Goal: Complete application form: Complete application form

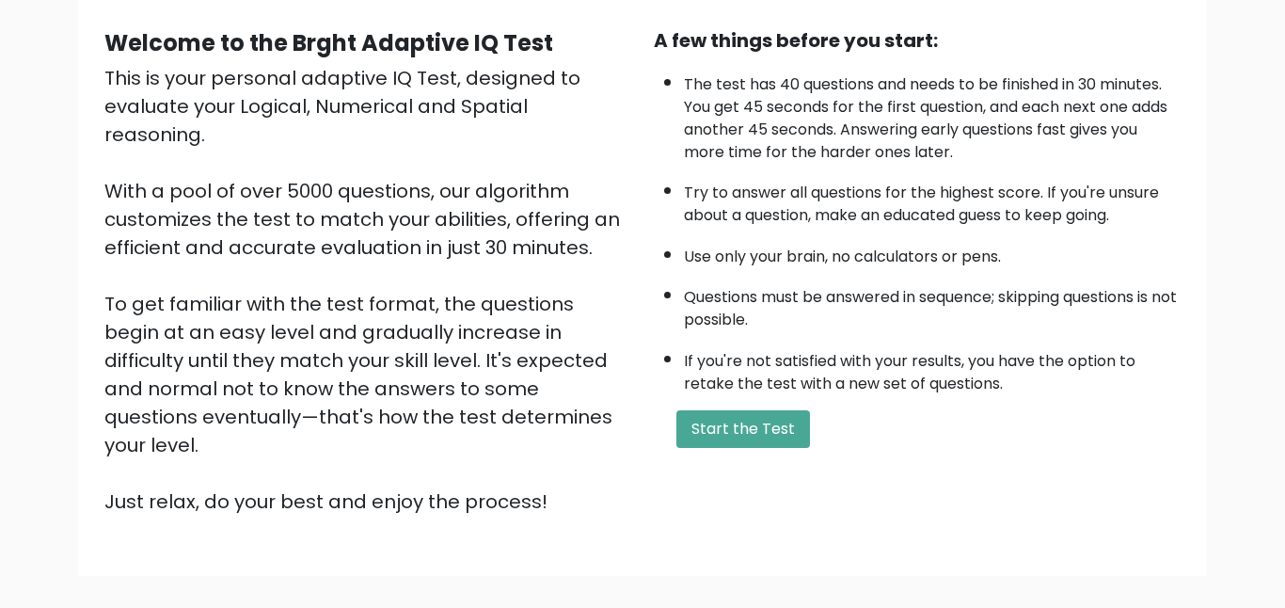
scroll to position [167, 0]
click at [711, 403] on div "A few things before you start: The test has 40 questions and needs to be finish…" at bounding box center [916, 271] width 549 height 489
click at [711, 412] on button "Start the Test" at bounding box center [743, 430] width 134 height 38
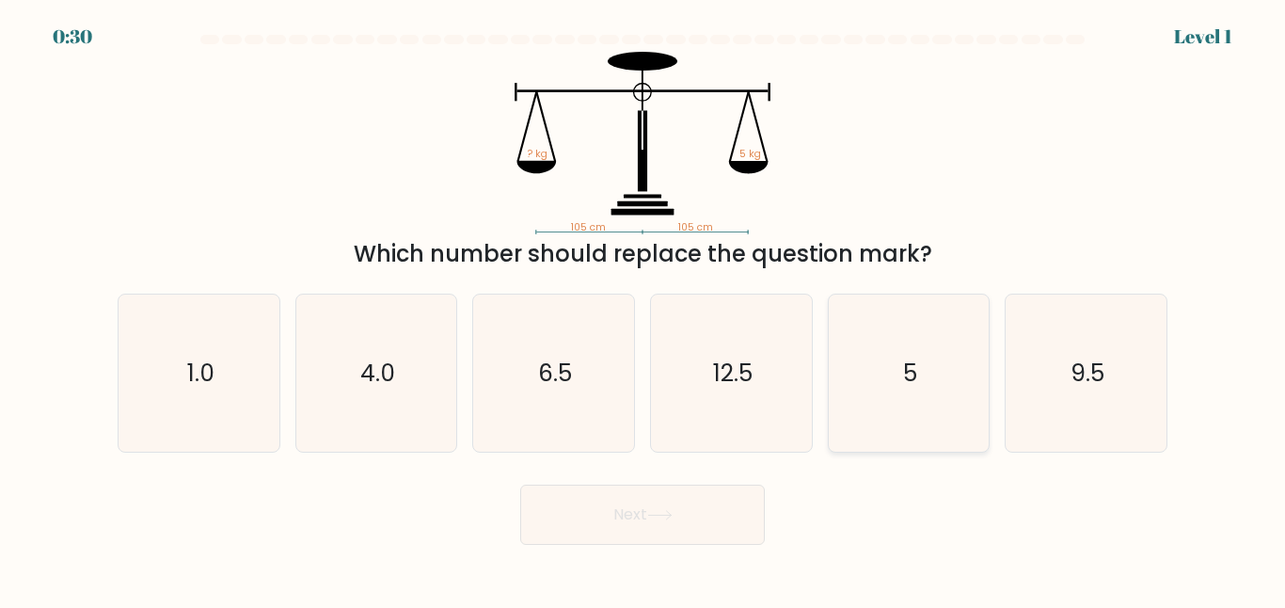
click at [914, 429] on icon "5" at bounding box center [908, 372] width 157 height 157
click at [643, 309] on input "e. 5" at bounding box center [642, 306] width 1 height 5
radio input "true"
click at [683, 513] on button "Next" at bounding box center [642, 514] width 245 height 60
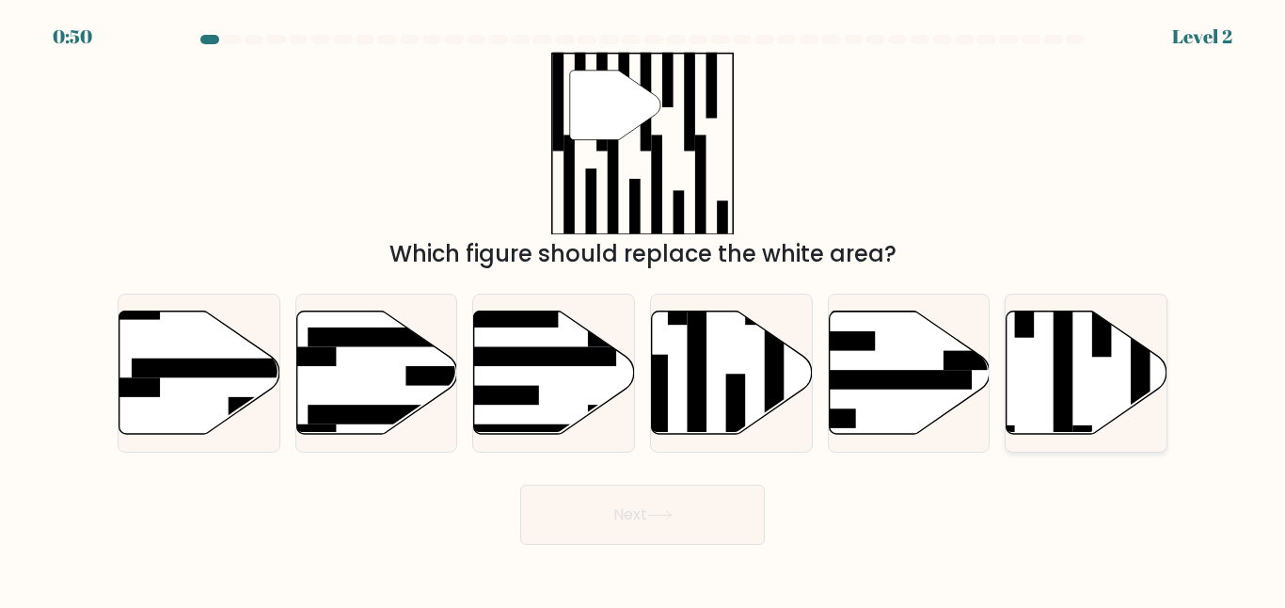
click at [1116, 361] on icon at bounding box center [1087, 372] width 161 height 123
click at [643, 309] on input "f." at bounding box center [642, 306] width 1 height 5
radio input "true"
click at [644, 539] on button "Next" at bounding box center [642, 514] width 245 height 60
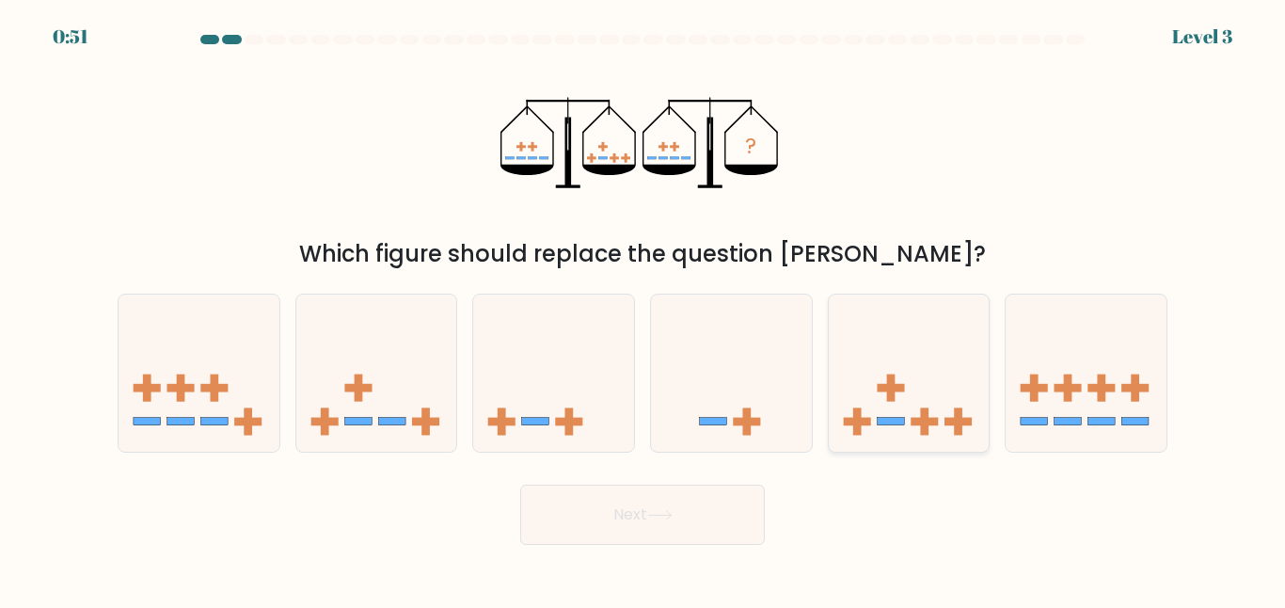
click at [917, 407] on icon at bounding box center [909, 373] width 161 height 133
click at [643, 309] on input "e." at bounding box center [642, 306] width 1 height 5
radio input "true"
click at [688, 496] on button "Next" at bounding box center [642, 514] width 245 height 60
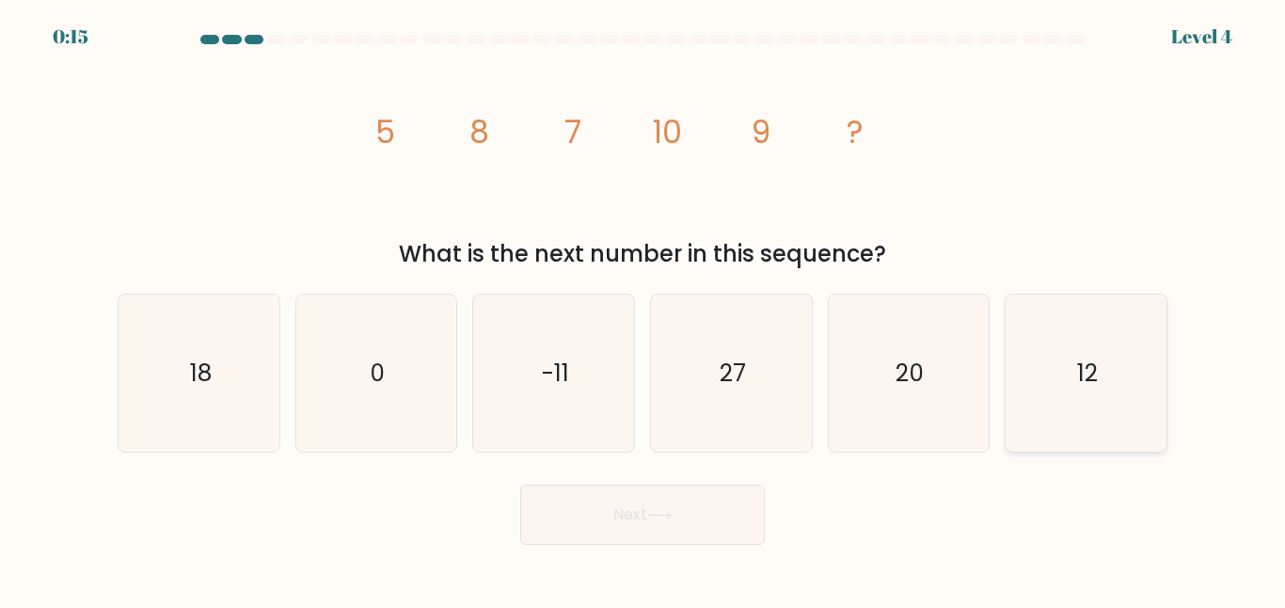
click at [1123, 370] on icon "12" at bounding box center [1085, 372] width 157 height 157
click at [643, 309] on input "f. 12" at bounding box center [642, 306] width 1 height 5
radio input "true"
click at [689, 517] on button "Next" at bounding box center [642, 514] width 245 height 60
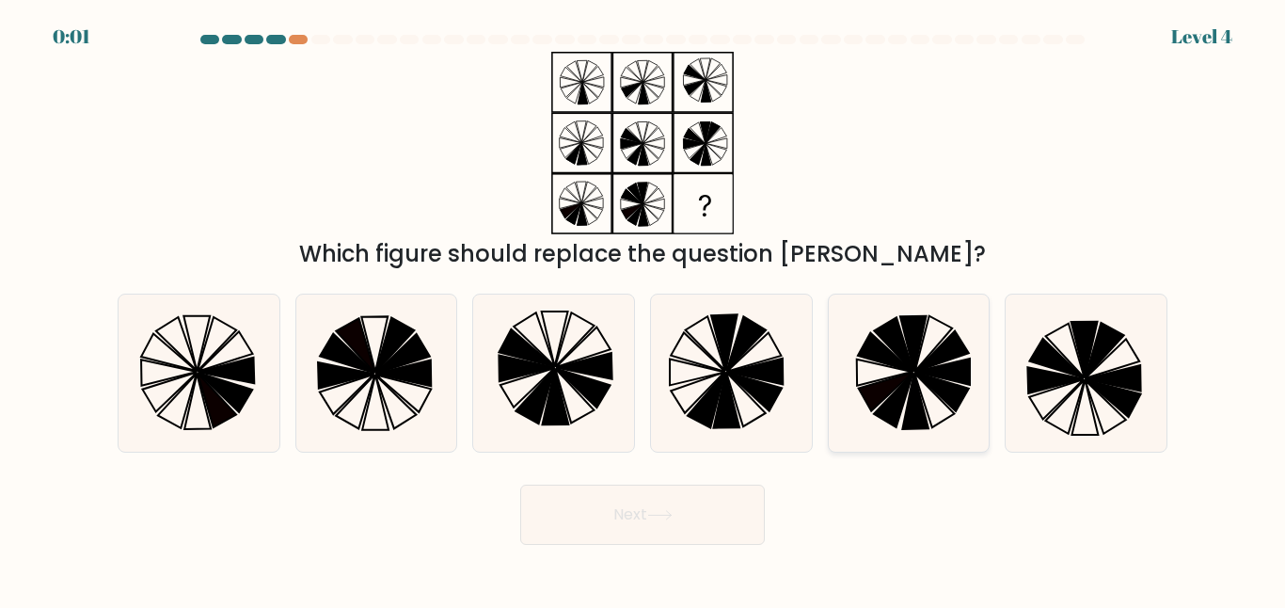
click at [981, 386] on icon at bounding box center [908, 372] width 157 height 157
click at [643, 309] on input "e." at bounding box center [642, 306] width 1 height 5
radio input "true"
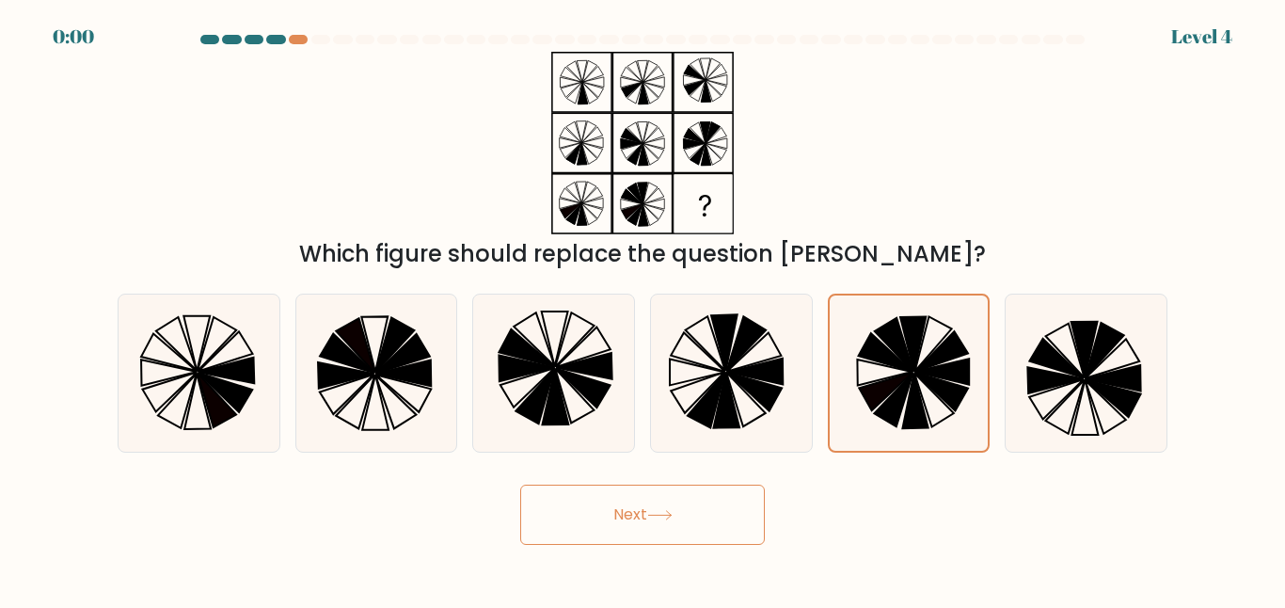
click at [693, 523] on button "Next" at bounding box center [642, 514] width 245 height 60
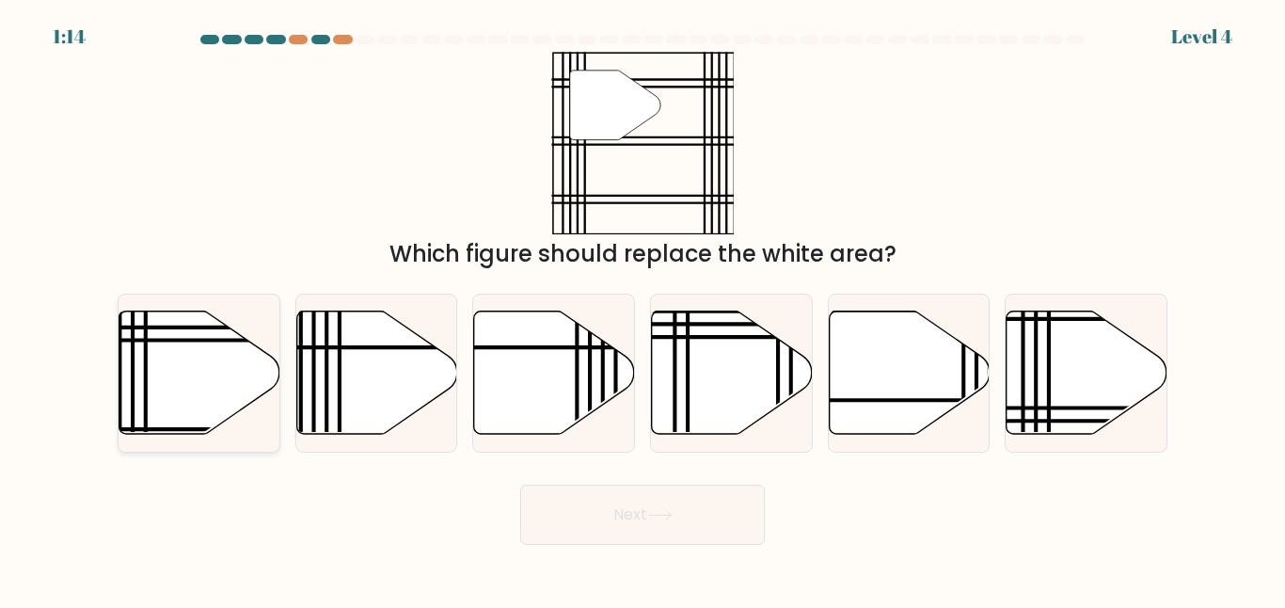
click at [189, 416] on icon at bounding box center [199, 372] width 161 height 123
click at [642, 309] on input "a." at bounding box center [642, 306] width 1 height 5
radio input "true"
click at [659, 520] on button "Next" at bounding box center [642, 514] width 245 height 60
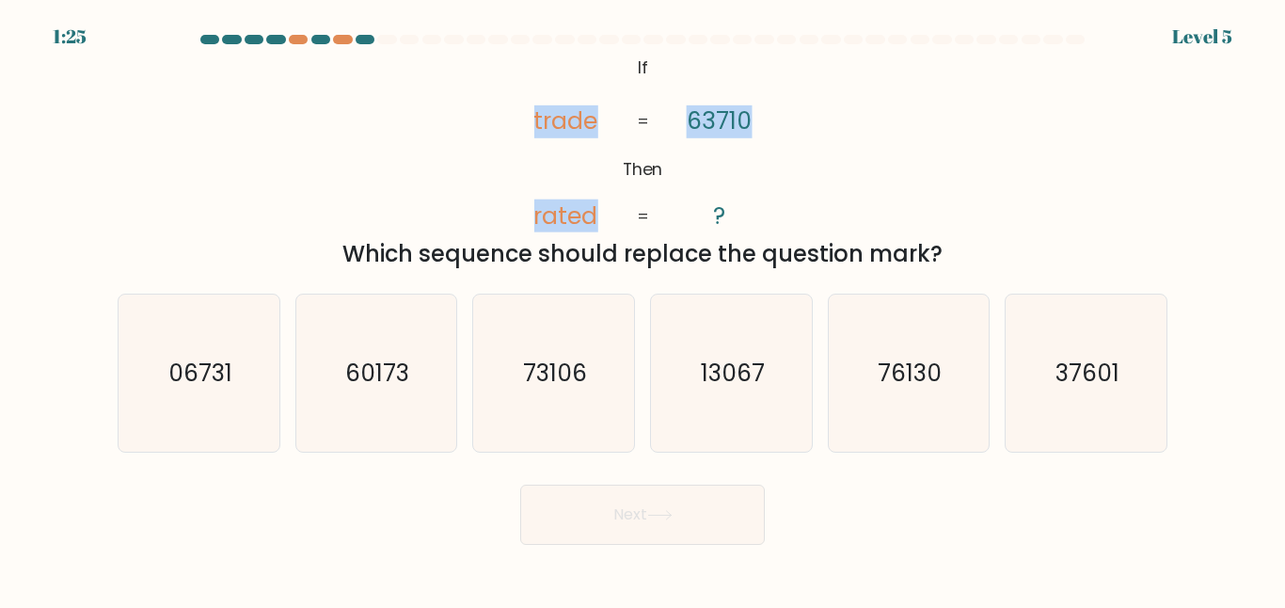
drag, startPoint x: 531, startPoint y: 116, endPoint x: 811, endPoint y: 193, distance: 289.8
click at [811, 193] on div "@import url('https://fonts.googleapis.com/css?family=Abril+Fatface:400,100,100i…" at bounding box center [642, 161] width 1072 height 219
copy icon "trade rated 63710"
click at [569, 165] on icon "@import url('https://fonts.googleapis.com/css?family=Abril+Fatface:400,100,100i…" at bounding box center [643, 143] width 296 height 182
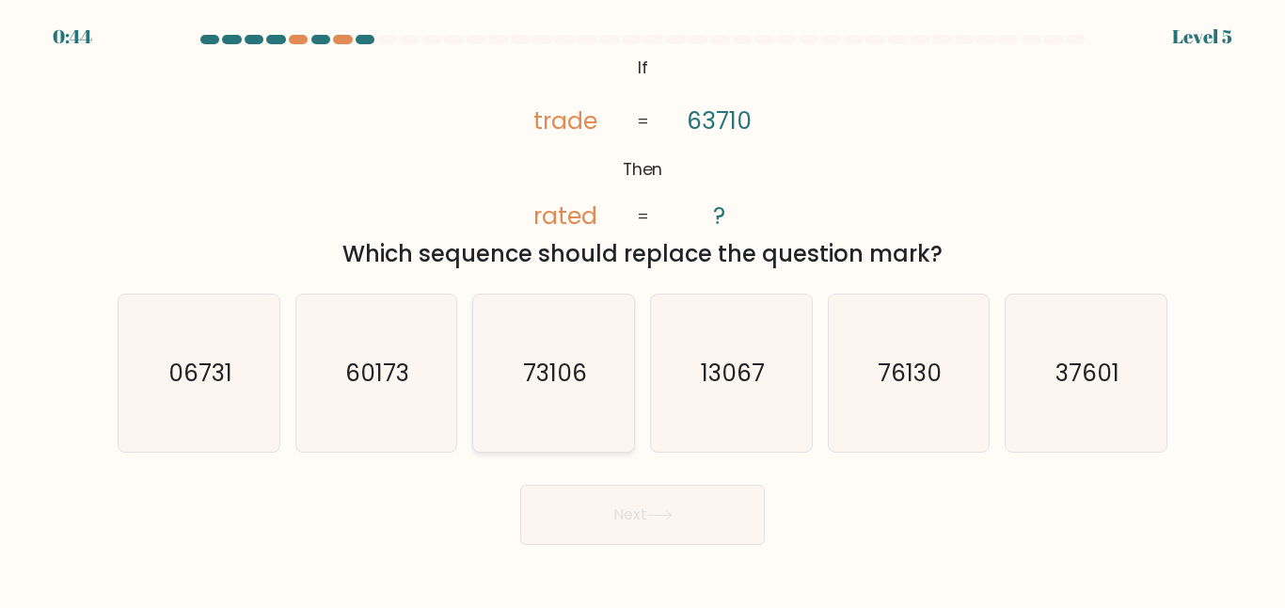
click at [547, 331] on icon "73106" at bounding box center [553, 372] width 157 height 157
click at [642, 309] on input "c. 73106" at bounding box center [642, 306] width 1 height 5
radio input "true"
click at [620, 468] on form "If ?" at bounding box center [642, 290] width 1285 height 510
click at [608, 520] on button "Next" at bounding box center [642, 514] width 245 height 60
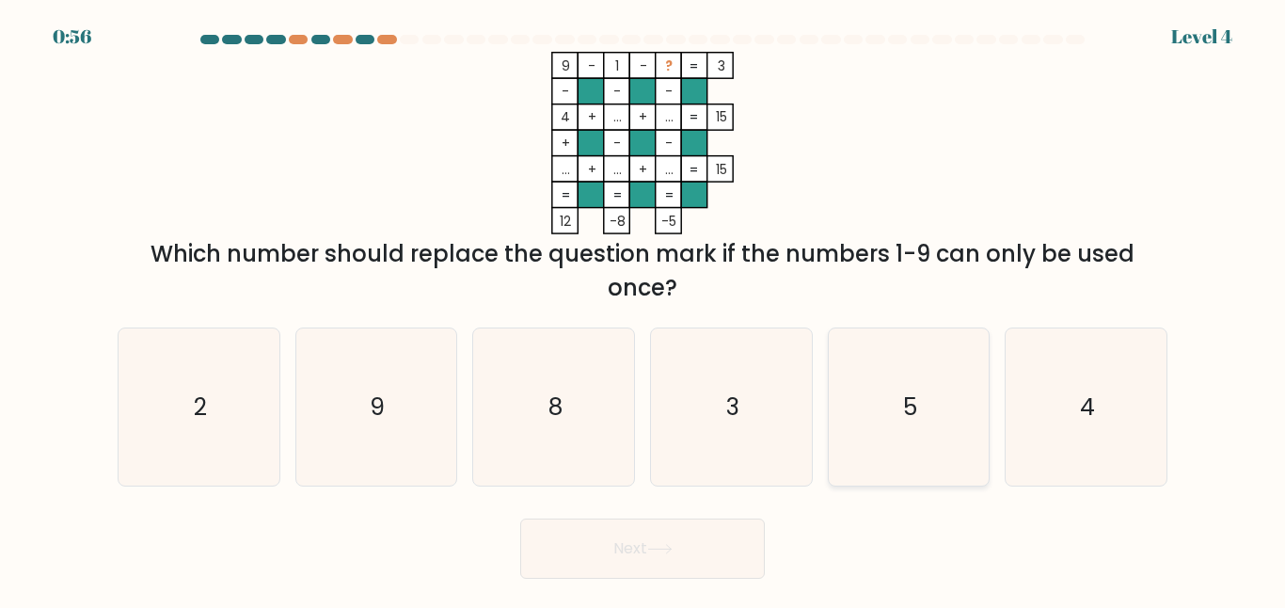
click at [894, 417] on icon "5" at bounding box center [908, 406] width 157 height 157
click at [643, 309] on input "e. 5" at bounding box center [642, 306] width 1 height 5
radio input "true"
click at [708, 555] on button "Next" at bounding box center [642, 548] width 245 height 60
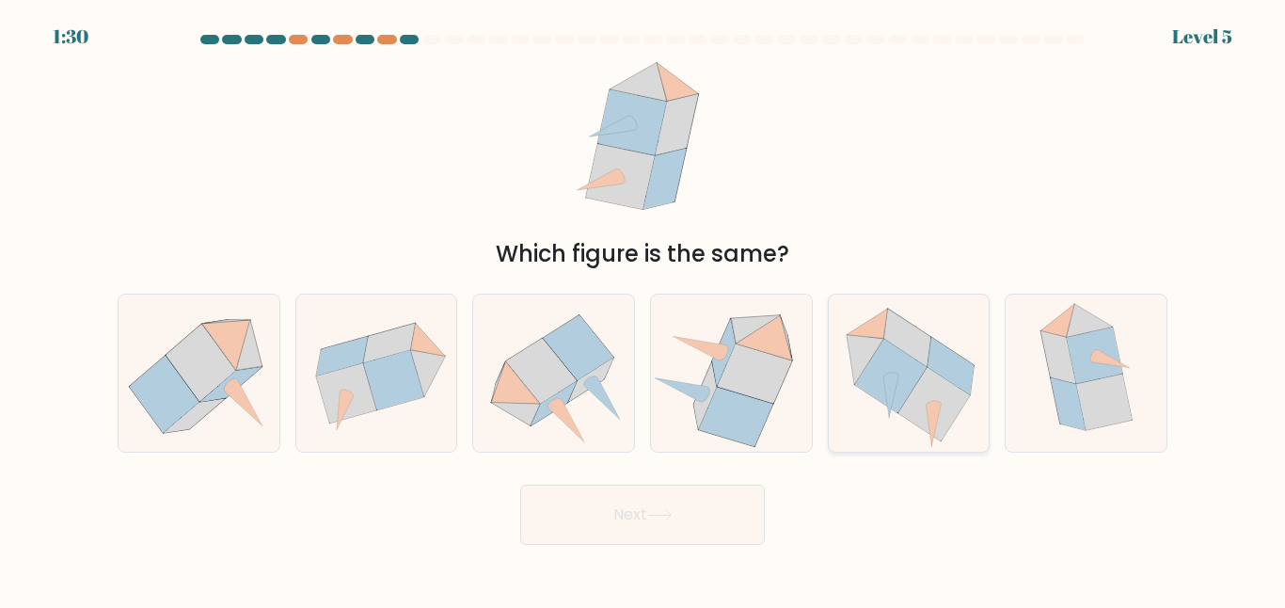
click at [912, 395] on icon at bounding box center [933, 405] width 71 height 74
click at [643, 309] on input "e." at bounding box center [642, 306] width 1 height 5
radio input "true"
click at [701, 485] on button "Next" at bounding box center [642, 514] width 245 height 60
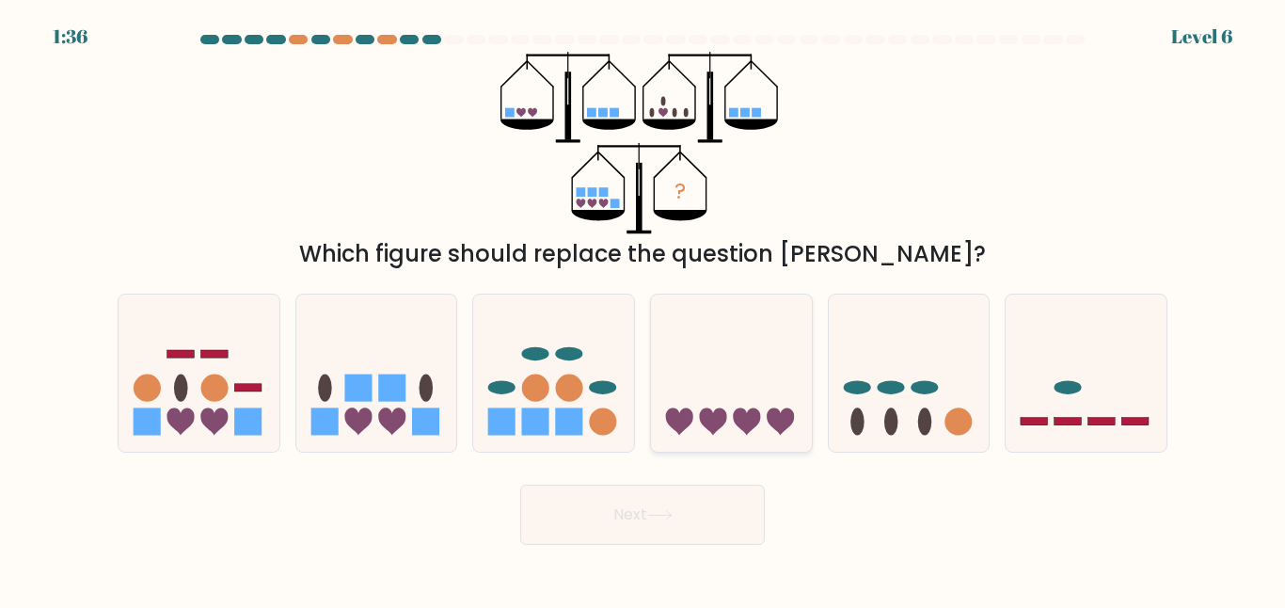
click at [757, 355] on icon at bounding box center [731, 373] width 161 height 133
click at [643, 309] on input "d." at bounding box center [642, 306] width 1 height 5
radio input "true"
click at [613, 522] on button "Next" at bounding box center [642, 514] width 245 height 60
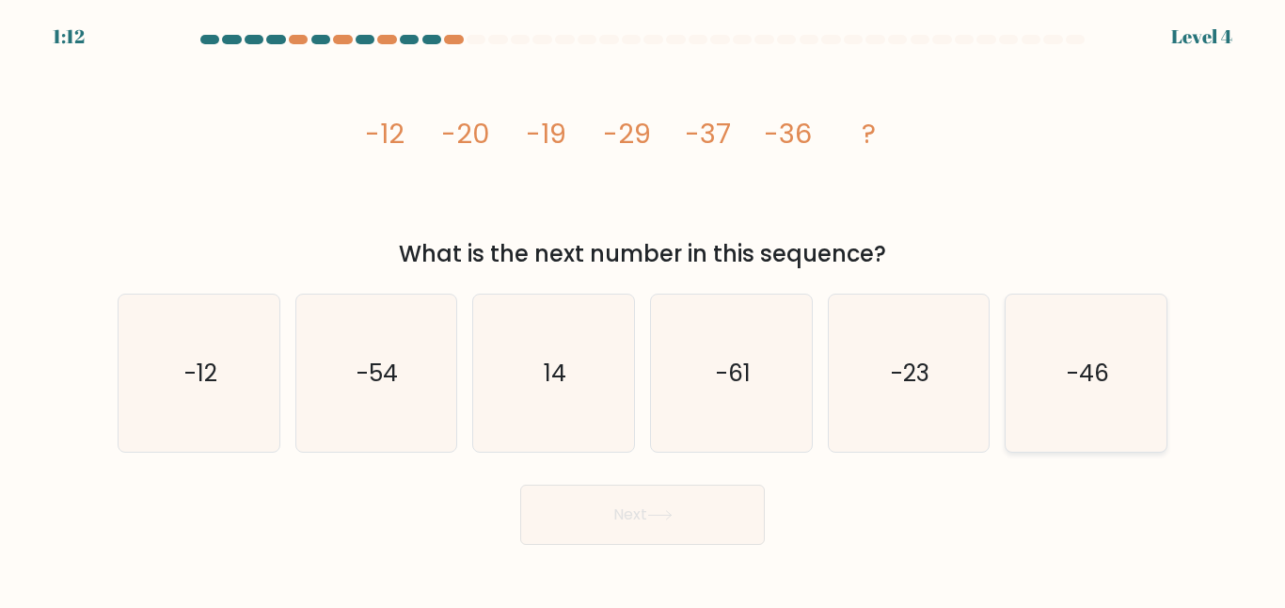
click at [1038, 315] on icon "-46" at bounding box center [1085, 372] width 157 height 157
click at [643, 309] on input "f. -46" at bounding box center [642, 306] width 1 height 5
radio input "true"
click at [670, 536] on button "Next" at bounding box center [642, 514] width 245 height 60
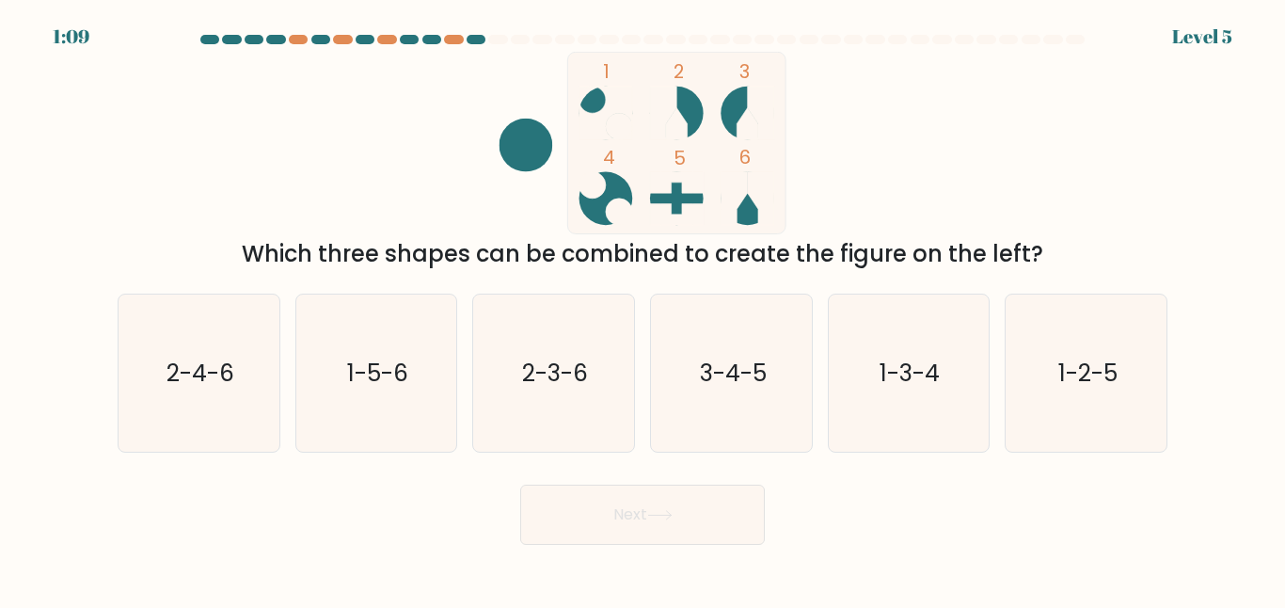
click at [670, 538] on button "Next" at bounding box center [642, 514] width 245 height 60
click at [876, 517] on div "Next" at bounding box center [642, 510] width 1072 height 70
click at [581, 345] on icon "2-3-6" at bounding box center [553, 372] width 157 height 157
click at [642, 309] on input "c. 2-3-6" at bounding box center [642, 306] width 1 height 5
radio input "true"
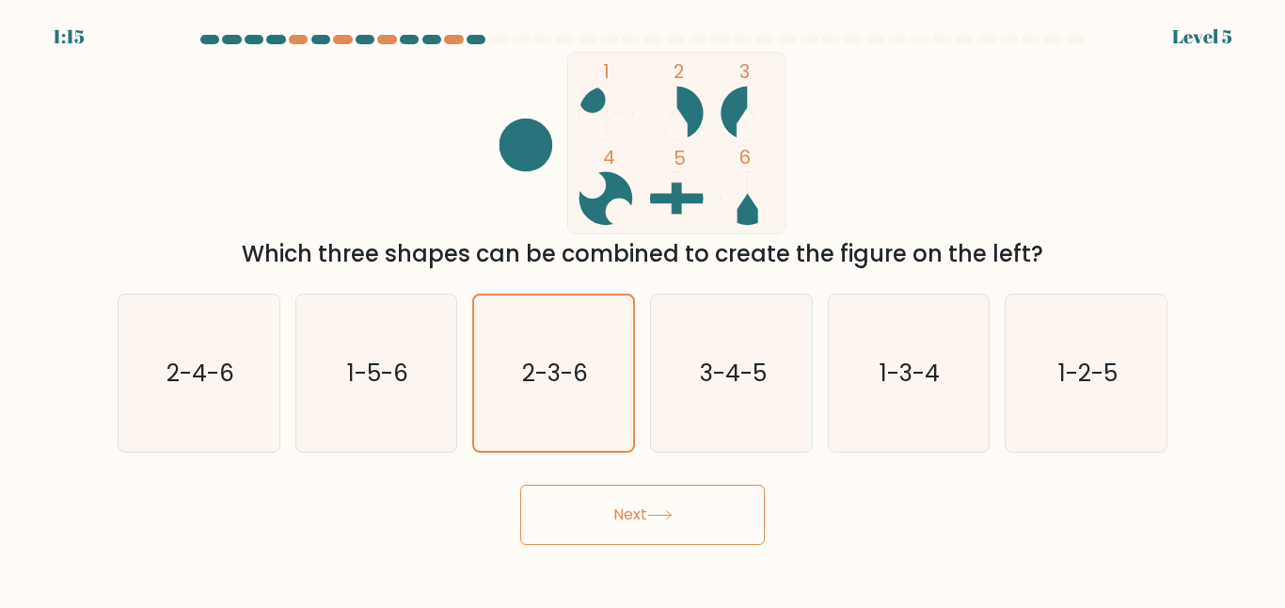
click at [649, 520] on button "Next" at bounding box center [642, 514] width 245 height 60
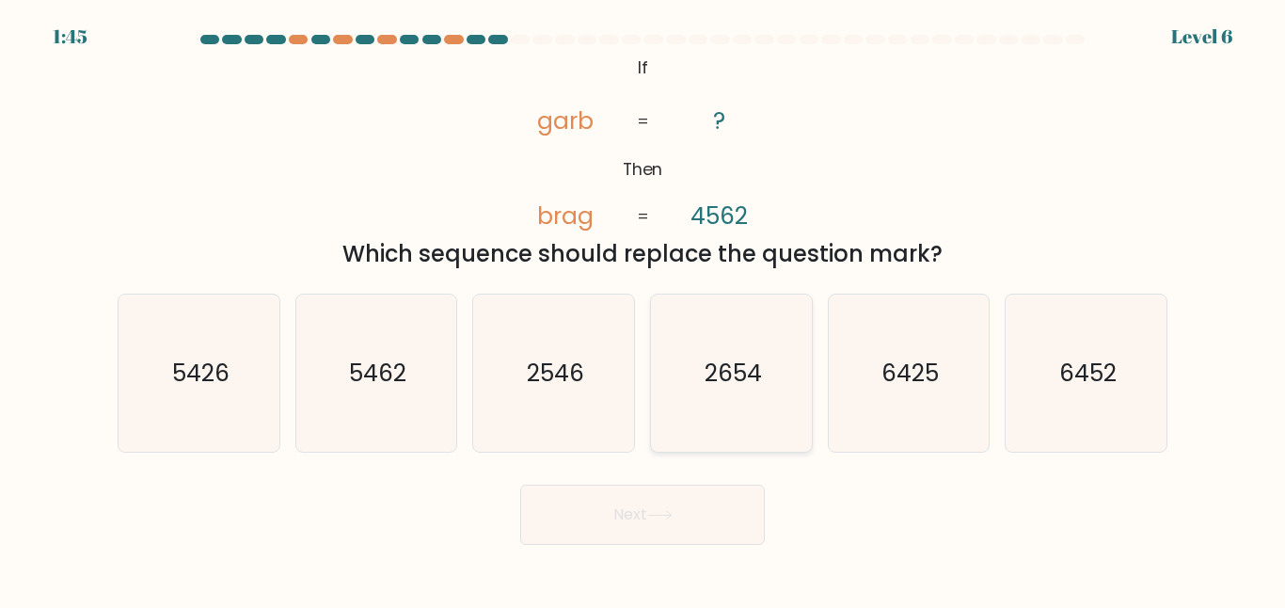
click at [755, 403] on icon "2654" at bounding box center [731, 372] width 157 height 157
click at [643, 309] on input "d. 2654" at bounding box center [642, 306] width 1 height 5
radio input "true"
click at [658, 520] on button "Next" at bounding box center [642, 514] width 245 height 60
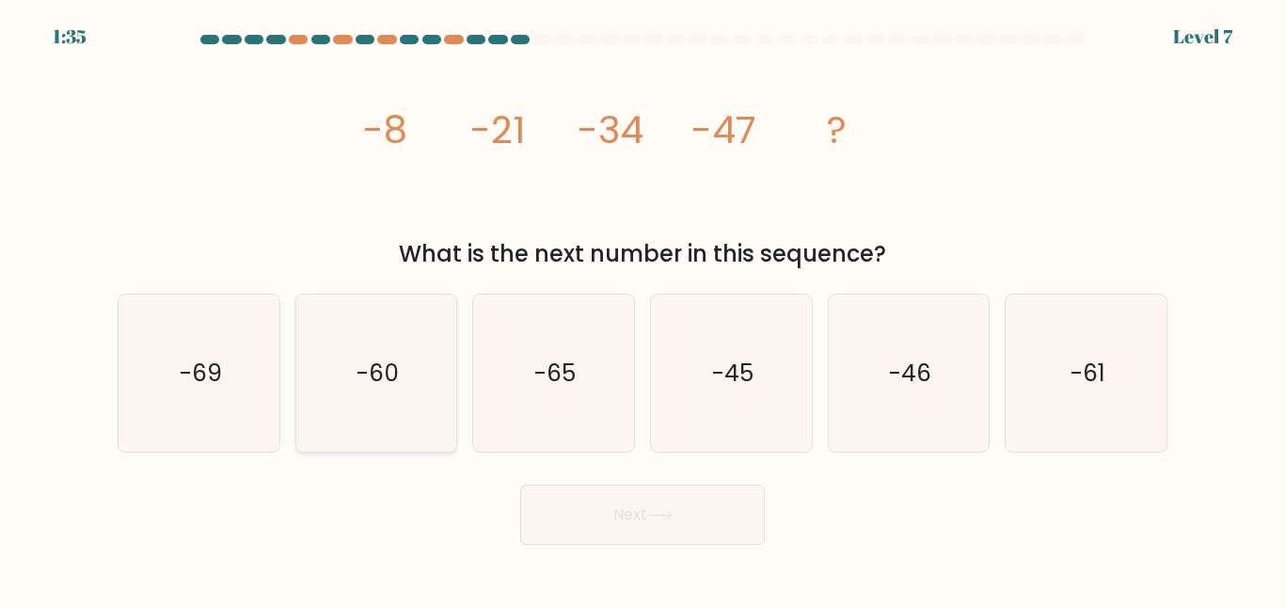
click at [351, 365] on icon "-60" at bounding box center [375, 372] width 157 height 157
click at [642, 309] on input "b. -60" at bounding box center [642, 306] width 1 height 5
radio input "true"
click at [612, 531] on button "Next" at bounding box center [642, 514] width 245 height 60
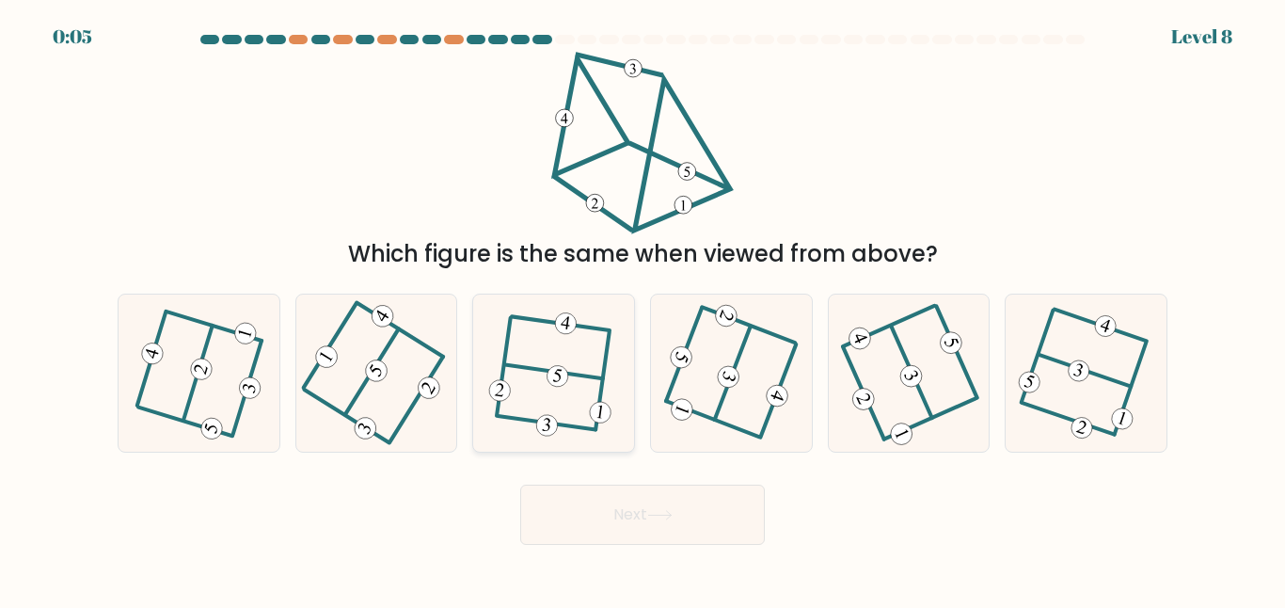
click at [579, 369] on icon at bounding box center [554, 373] width 124 height 126
click at [642, 309] on input "c." at bounding box center [642, 306] width 1 height 5
radio input "true"
click at [605, 513] on button "Next" at bounding box center [642, 514] width 245 height 60
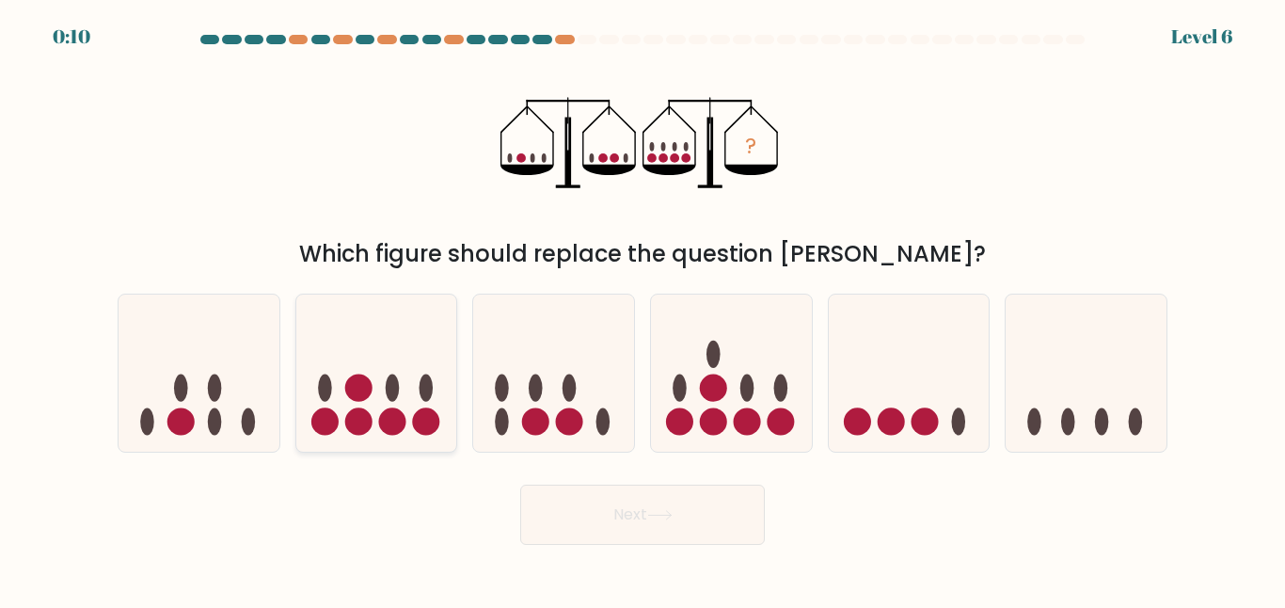
click at [358, 412] on circle at bounding box center [358, 421] width 27 height 27
click at [642, 309] on input "b." at bounding box center [642, 306] width 1 height 5
radio input "true"
click at [563, 517] on button "Next" at bounding box center [642, 514] width 245 height 60
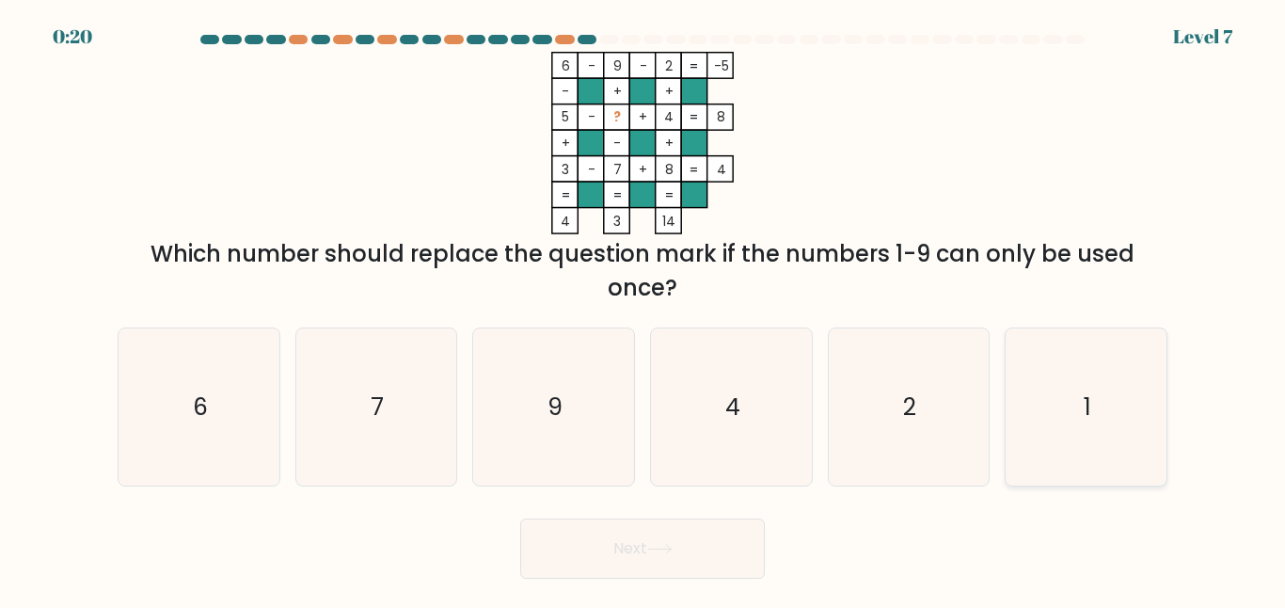
click at [1070, 385] on icon "1" at bounding box center [1085, 406] width 157 height 157
click at [643, 309] on input "f. 1" at bounding box center [642, 306] width 1 height 5
radio input "true"
click at [595, 565] on button "Next" at bounding box center [642, 548] width 245 height 60
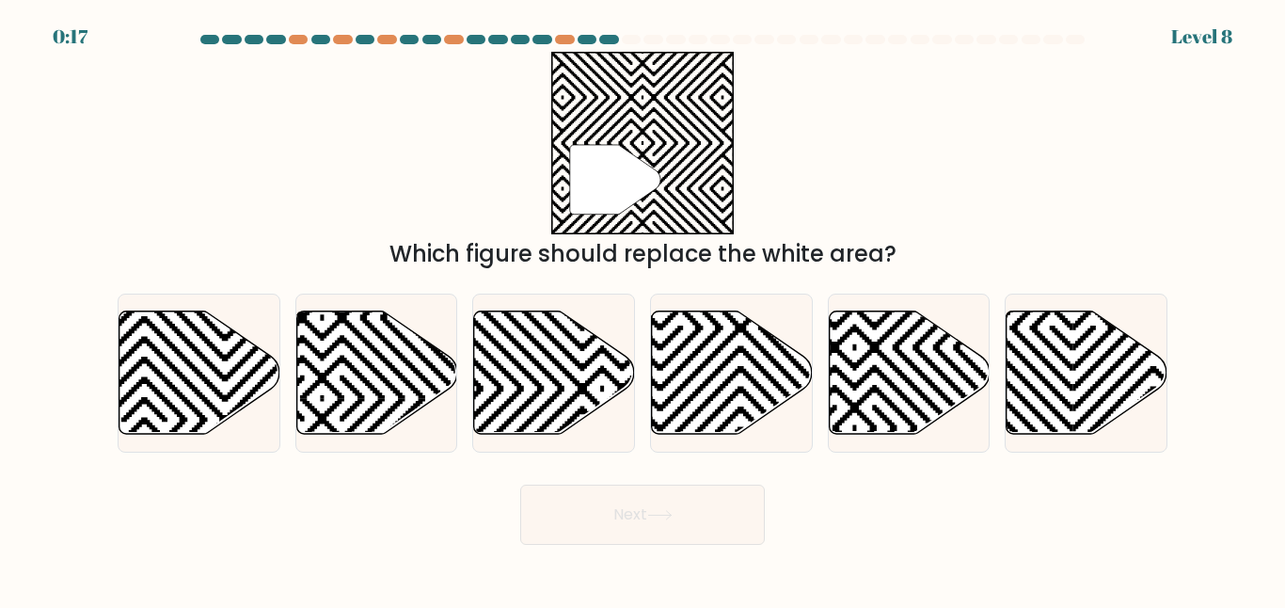
click at [595, 565] on body "0:17 Level 8" at bounding box center [642, 304] width 1285 height 608
click at [568, 373] on icon at bounding box center [603, 308] width 324 height 324
click at [642, 309] on input "c." at bounding box center [642, 306] width 1 height 5
radio input "true"
click at [637, 518] on button "Next" at bounding box center [642, 514] width 245 height 60
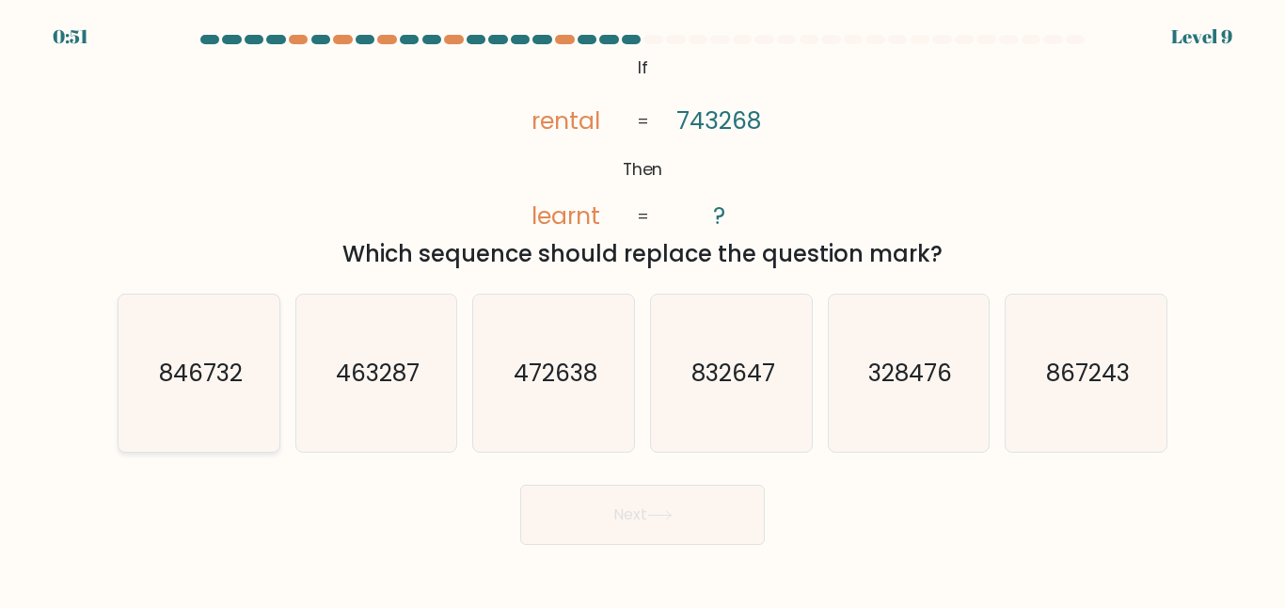
click at [192, 389] on icon "846732" at bounding box center [198, 372] width 157 height 157
click at [642, 309] on input "a. 846732" at bounding box center [642, 306] width 1 height 5
radio input "true"
click at [704, 516] on button "Next" at bounding box center [642, 514] width 245 height 60
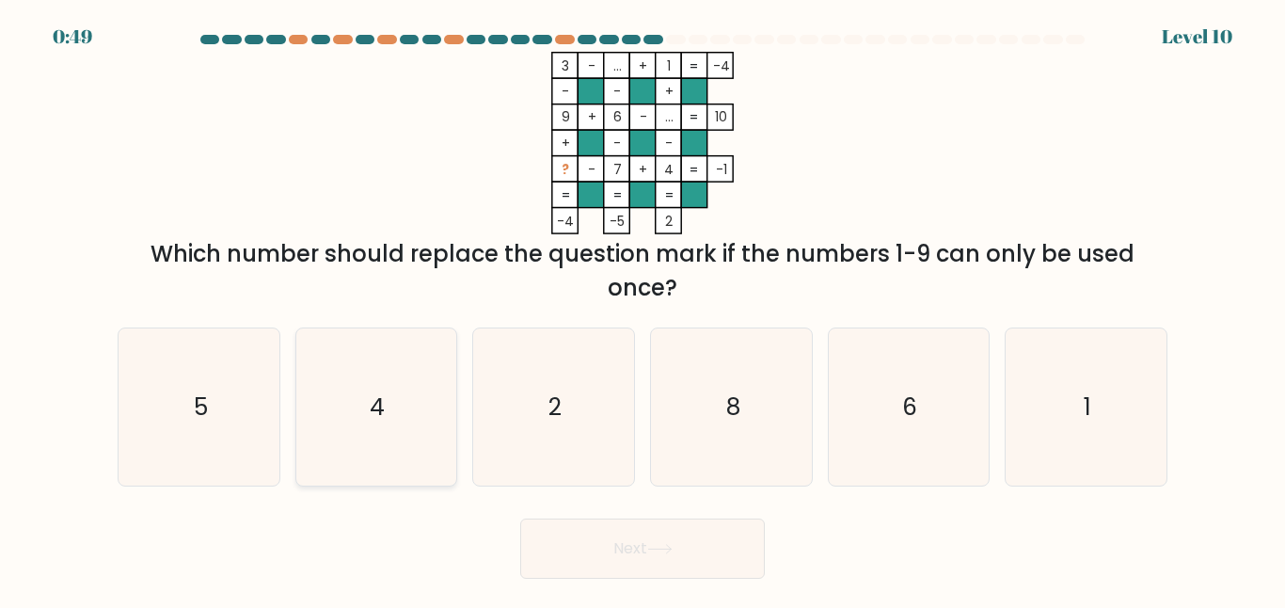
click at [431, 384] on icon "4" at bounding box center [375, 406] width 157 height 157
click at [642, 309] on input "b. 4" at bounding box center [642, 306] width 1 height 5
radio input "true"
click at [700, 577] on button "Next" at bounding box center [642, 548] width 245 height 60
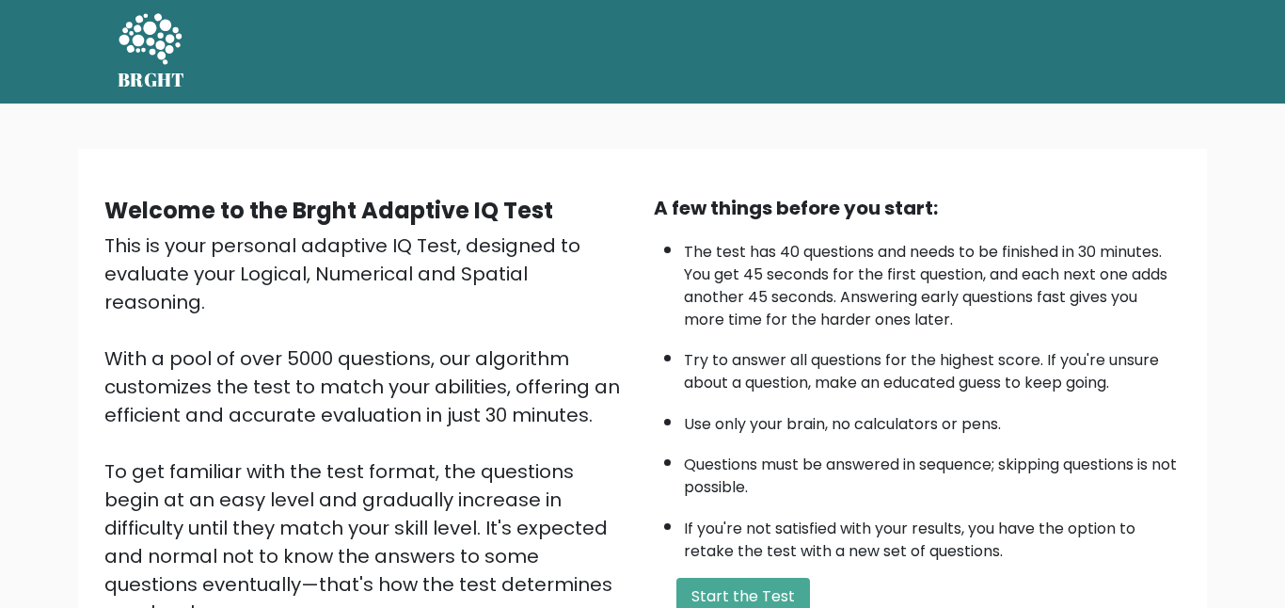
scroll to position [167, 0]
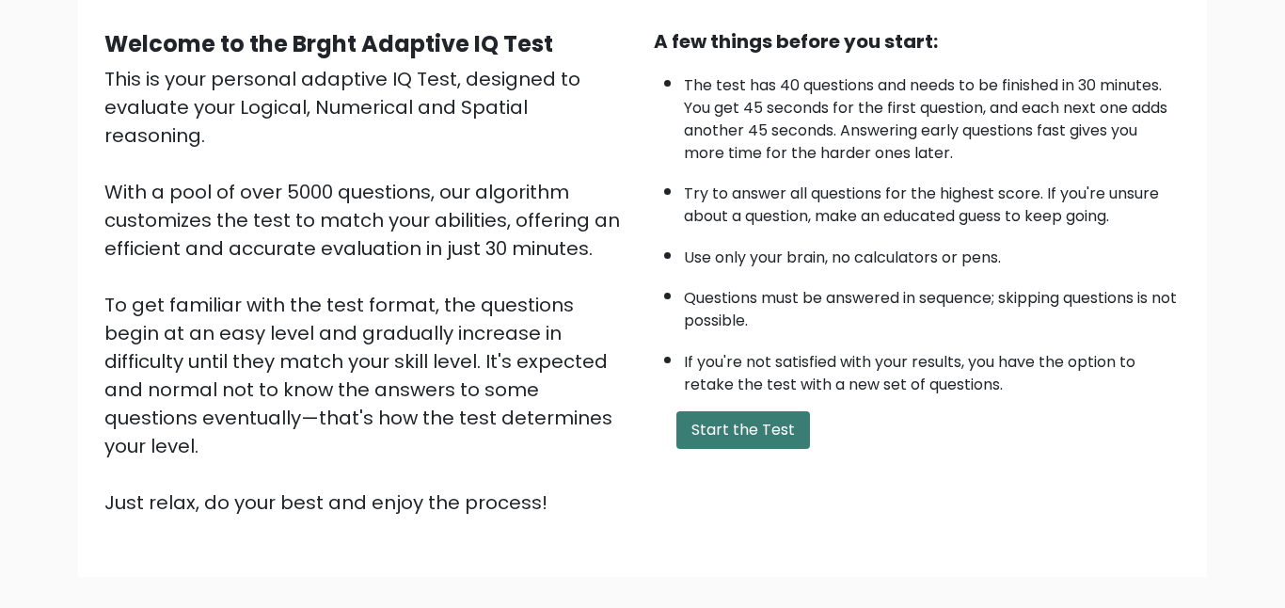
click at [680, 431] on button "Start the Test" at bounding box center [743, 430] width 134 height 38
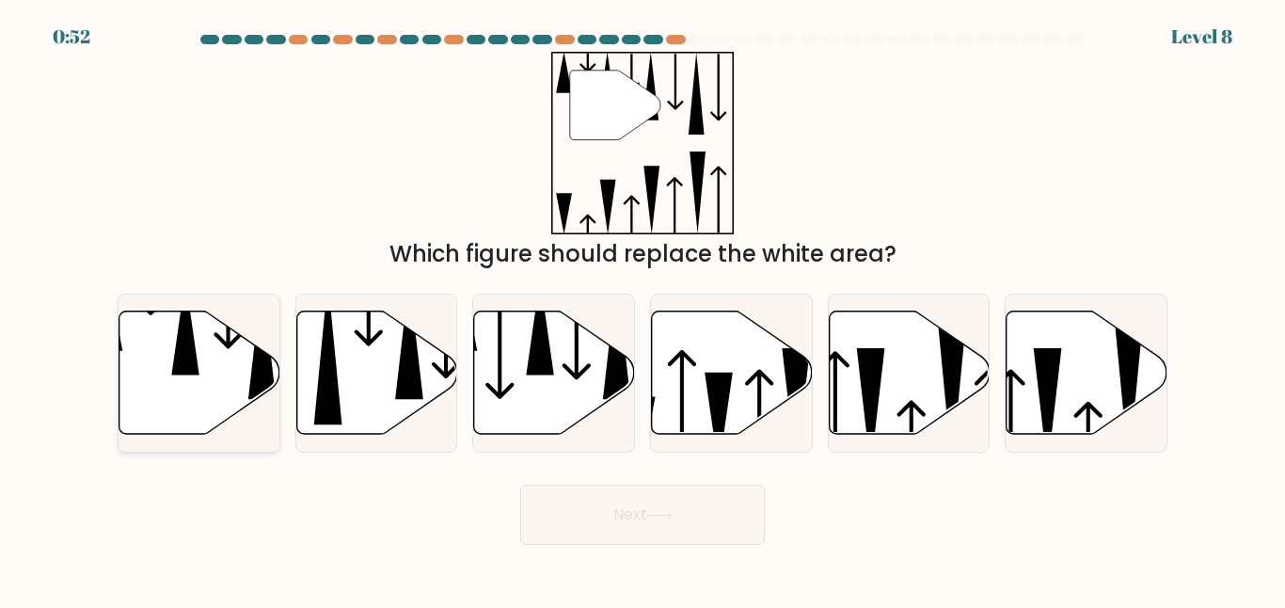
click at [174, 383] on icon at bounding box center [199, 372] width 161 height 123
click at [642, 309] on input "a." at bounding box center [642, 306] width 1 height 5
radio input "true"
click at [699, 512] on button "Next" at bounding box center [642, 514] width 245 height 60
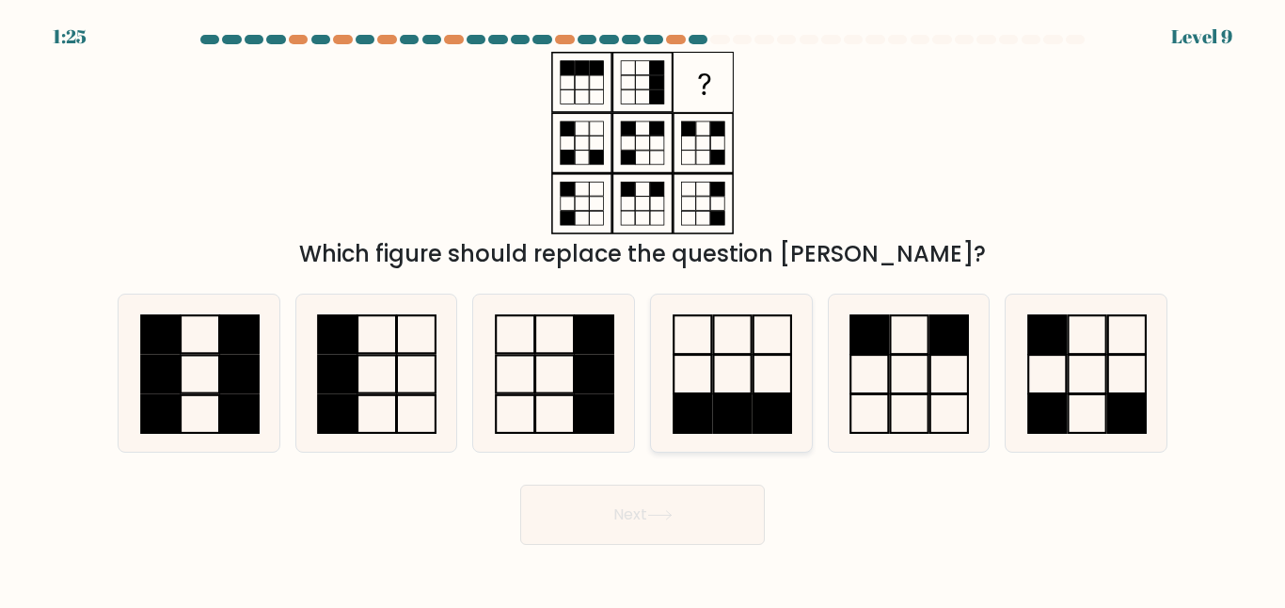
click at [705, 346] on icon at bounding box center [731, 372] width 157 height 157
click at [643, 309] on input "d." at bounding box center [642, 306] width 1 height 5
radio input "true"
click at [681, 544] on button "Next" at bounding box center [642, 514] width 245 height 60
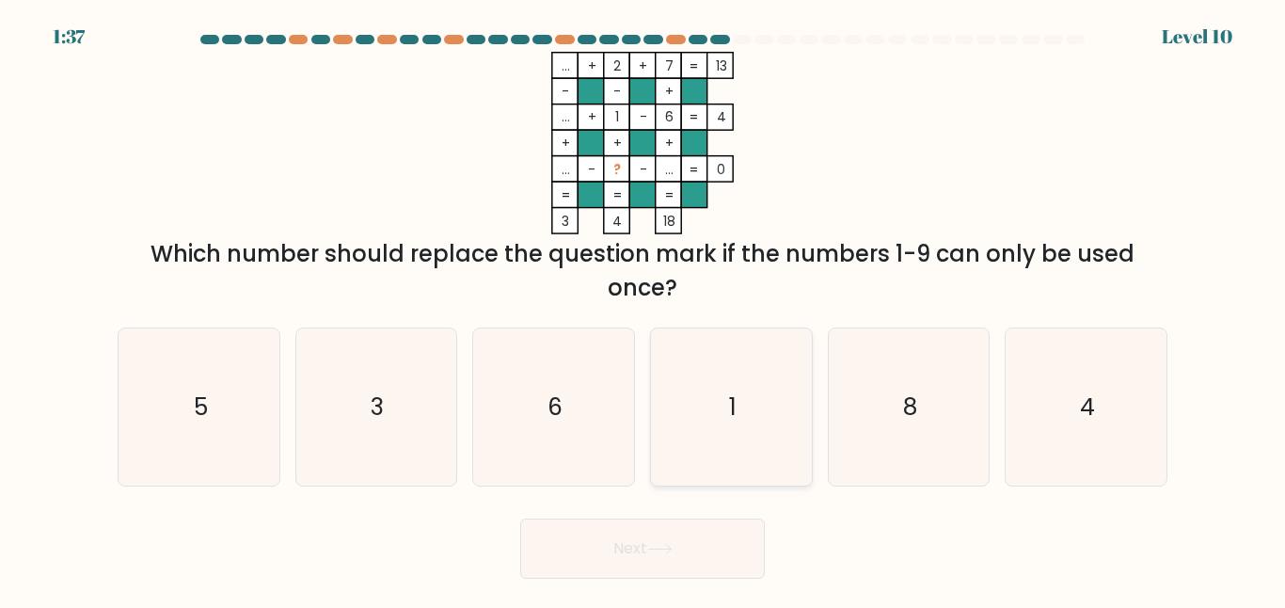
click at [732, 434] on icon "1" at bounding box center [731, 406] width 157 height 157
click at [643, 309] on input "d. 1" at bounding box center [642, 306] width 1 height 5
radio input "true"
click at [691, 546] on button "Next" at bounding box center [642, 548] width 245 height 60
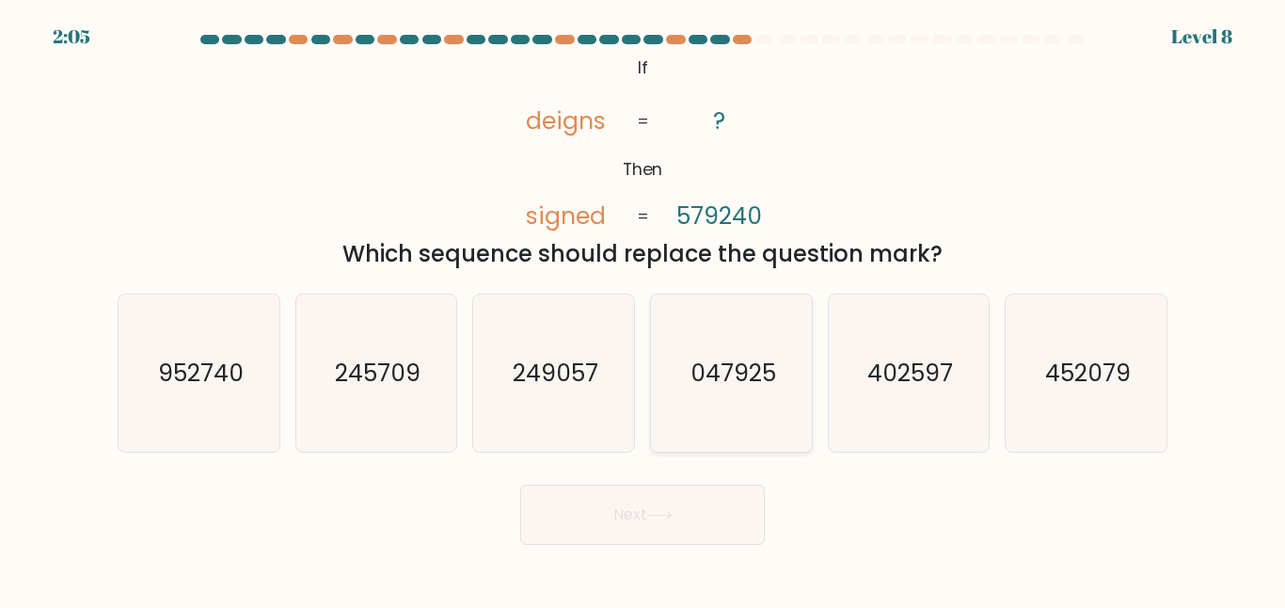
click at [713, 387] on text "047925" at bounding box center [733, 373] width 86 height 33
click at [643, 309] on input "d. 047925" at bounding box center [642, 306] width 1 height 5
radio input "true"
click at [679, 515] on button "Next" at bounding box center [642, 514] width 245 height 60
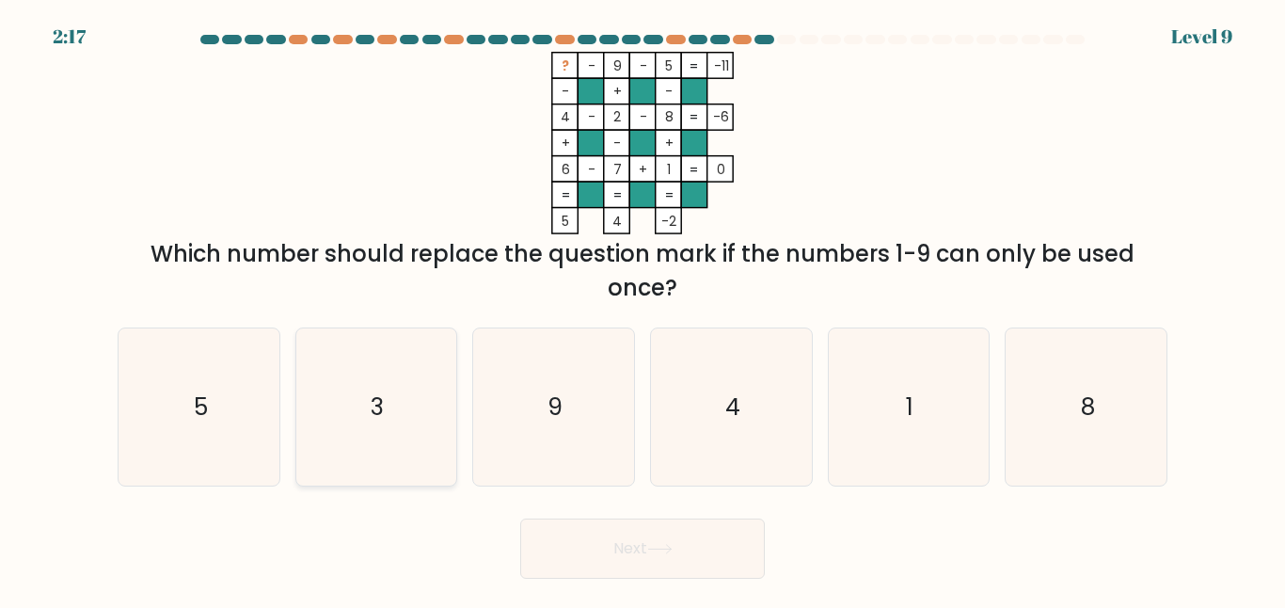
click at [453, 377] on icon "3" at bounding box center [375, 406] width 157 height 157
click at [642, 309] on input "b. 3" at bounding box center [642, 306] width 1 height 5
radio input "true"
click at [662, 524] on button "Next" at bounding box center [642, 548] width 245 height 60
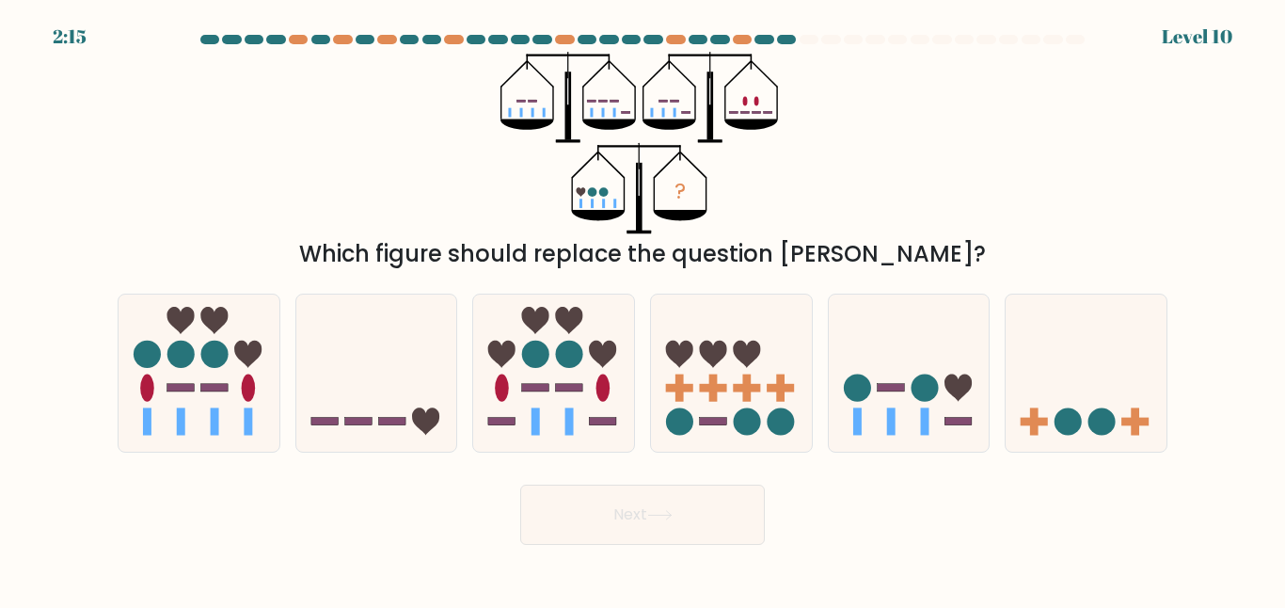
click at [658, 538] on button "Next" at bounding box center [642, 514] width 245 height 60
click at [872, 184] on div "? Which figure should replace the question mark?" at bounding box center [642, 161] width 1072 height 219
click at [176, 319] on icon at bounding box center [180, 320] width 27 height 27
click at [642, 309] on input "a." at bounding box center [642, 306] width 1 height 5
radio input "true"
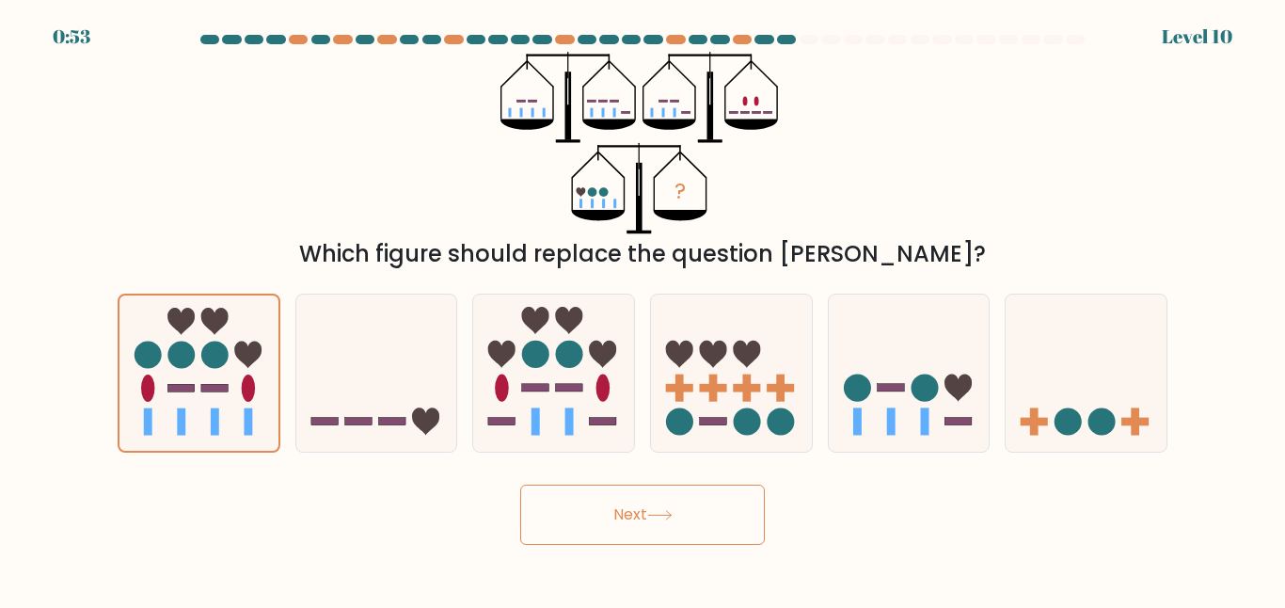
click at [684, 529] on button "Next" at bounding box center [642, 514] width 245 height 60
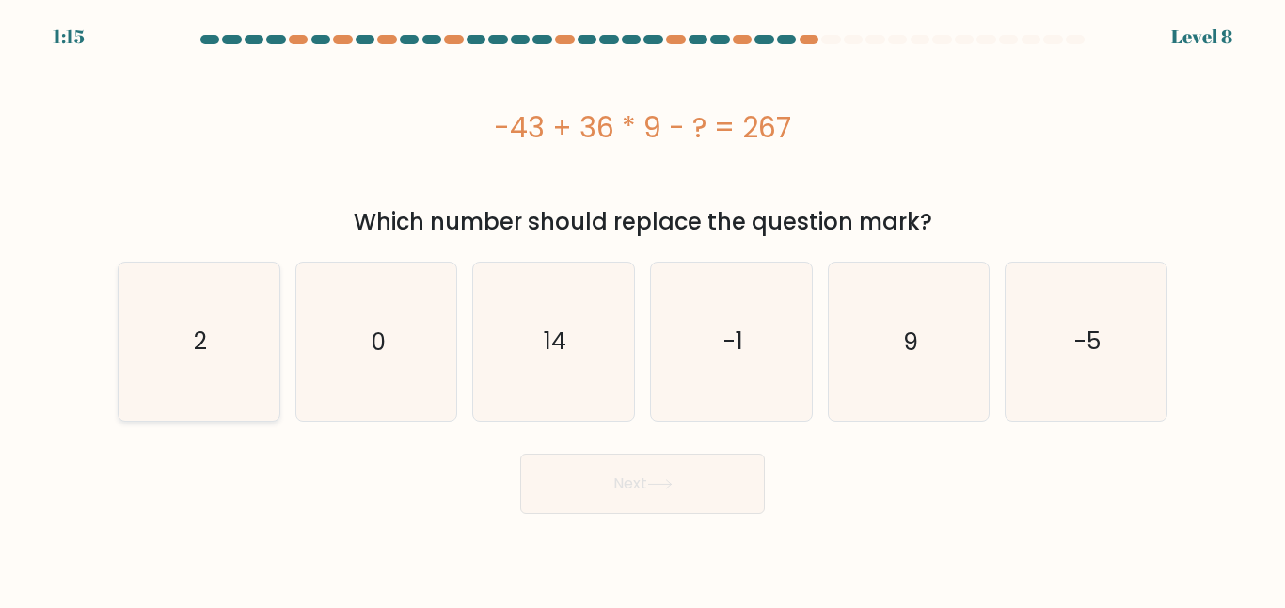
click at [255, 328] on icon "2" at bounding box center [198, 340] width 157 height 157
click at [642, 309] on input "a. 2" at bounding box center [642, 306] width 1 height 5
radio input "true"
click at [741, 499] on button "Next" at bounding box center [642, 483] width 245 height 60
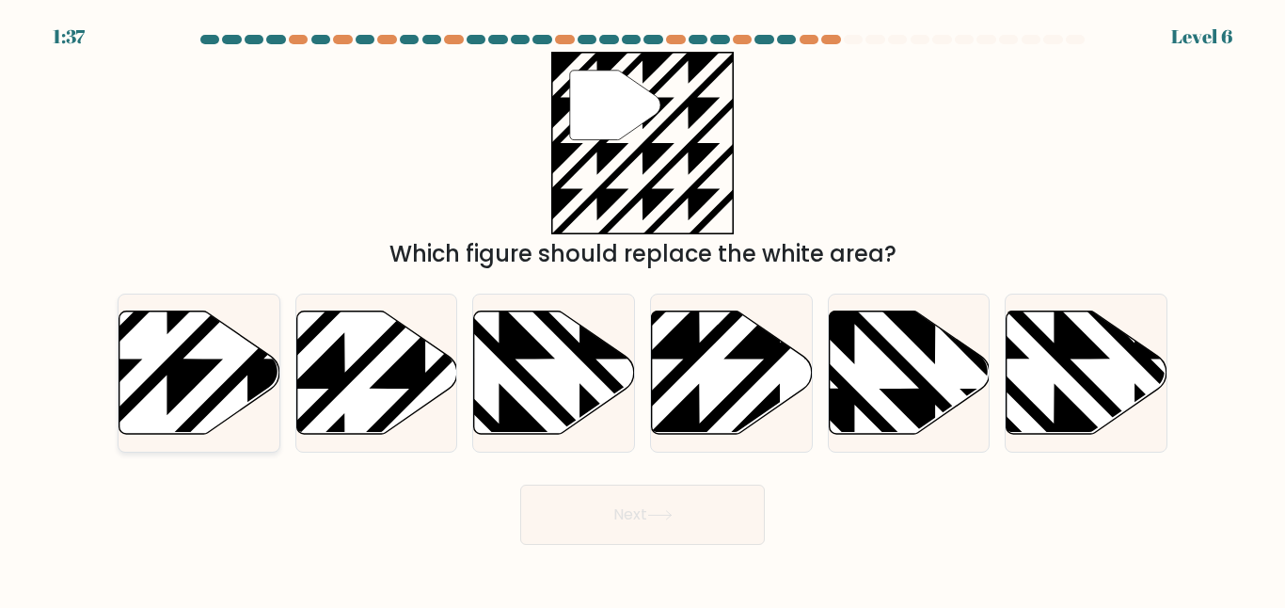
click at [217, 337] on icon at bounding box center [199, 372] width 161 height 123
click at [642, 309] on input "a." at bounding box center [642, 306] width 1 height 5
radio input "true"
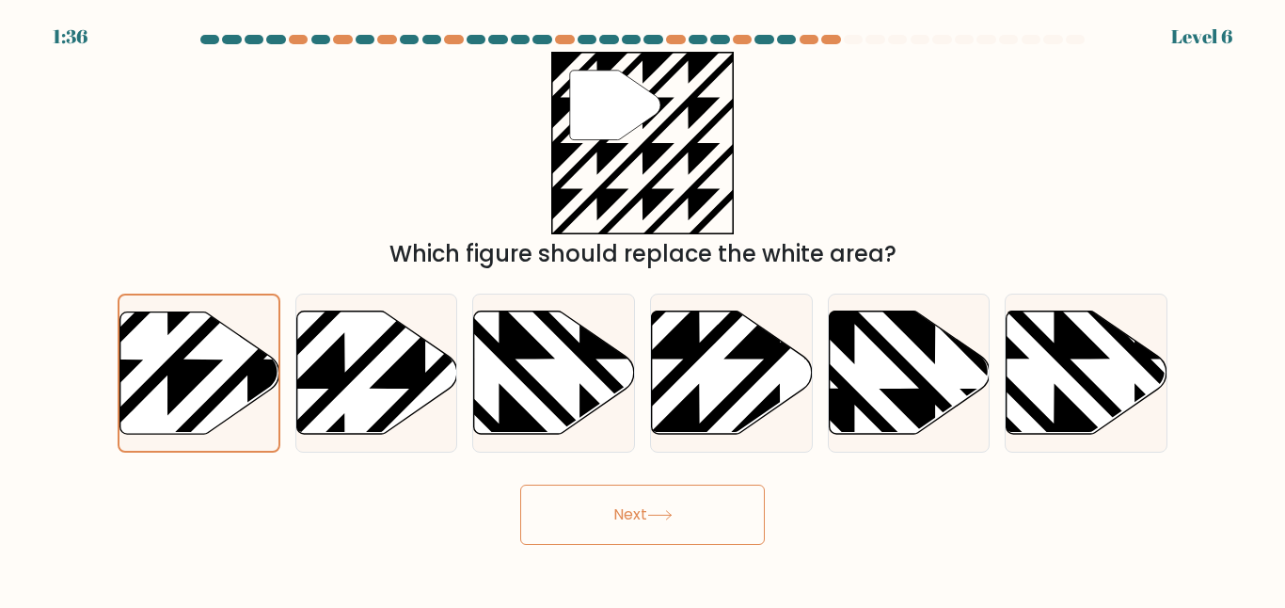
click at [658, 525] on button "Next" at bounding box center [642, 514] width 245 height 60
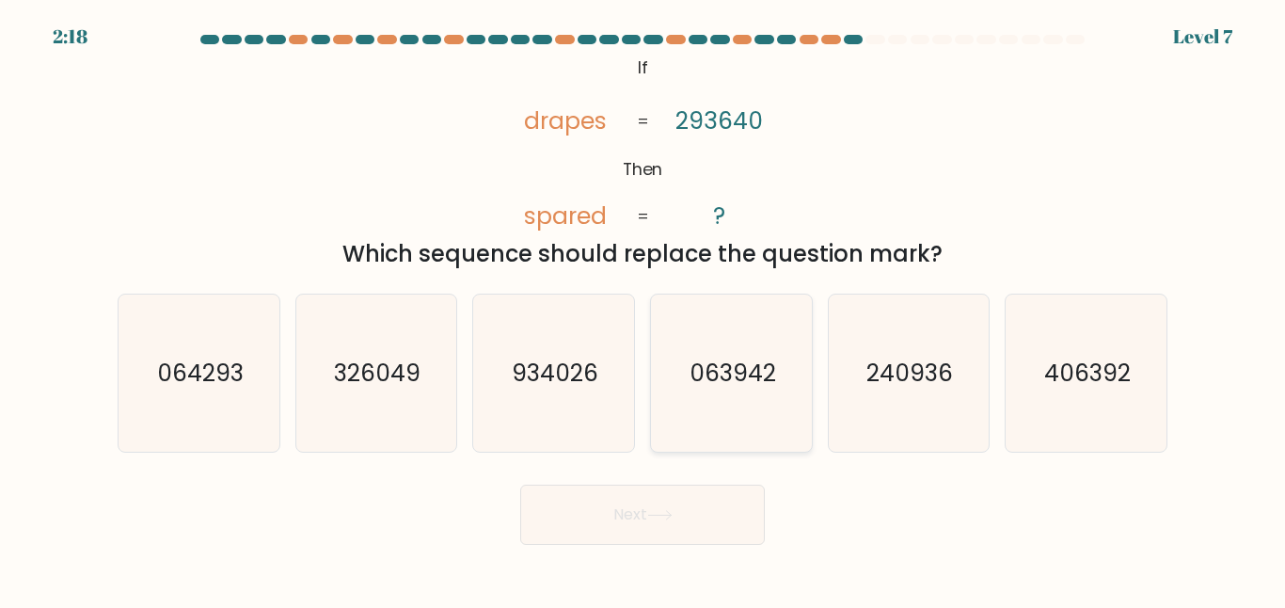
click at [700, 324] on icon "063942" at bounding box center [731, 372] width 157 height 157
click at [643, 309] on input "d. 063942" at bounding box center [642, 306] width 1 height 5
radio input "true"
click at [662, 476] on div "Next" at bounding box center [642, 510] width 1072 height 70
click at [648, 512] on button "Next" at bounding box center [642, 514] width 245 height 60
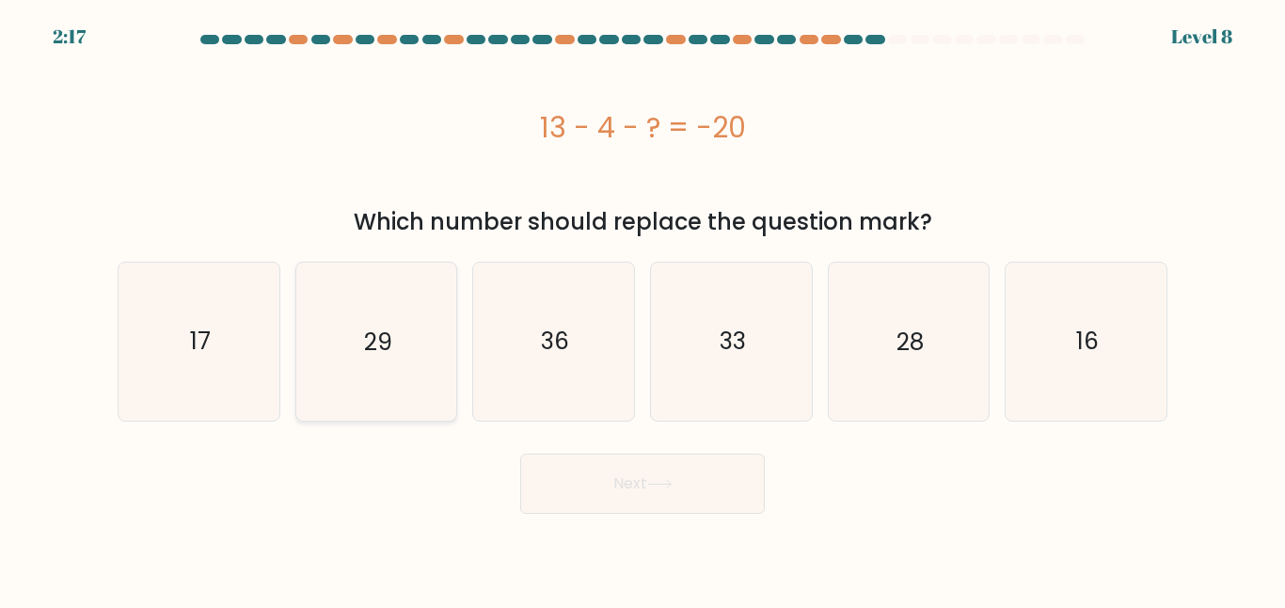
click at [450, 307] on icon "29" at bounding box center [375, 340] width 157 height 157
click at [642, 307] on input "b. 29" at bounding box center [642, 306] width 1 height 5
radio input "true"
click at [633, 467] on button "Next" at bounding box center [642, 483] width 245 height 60
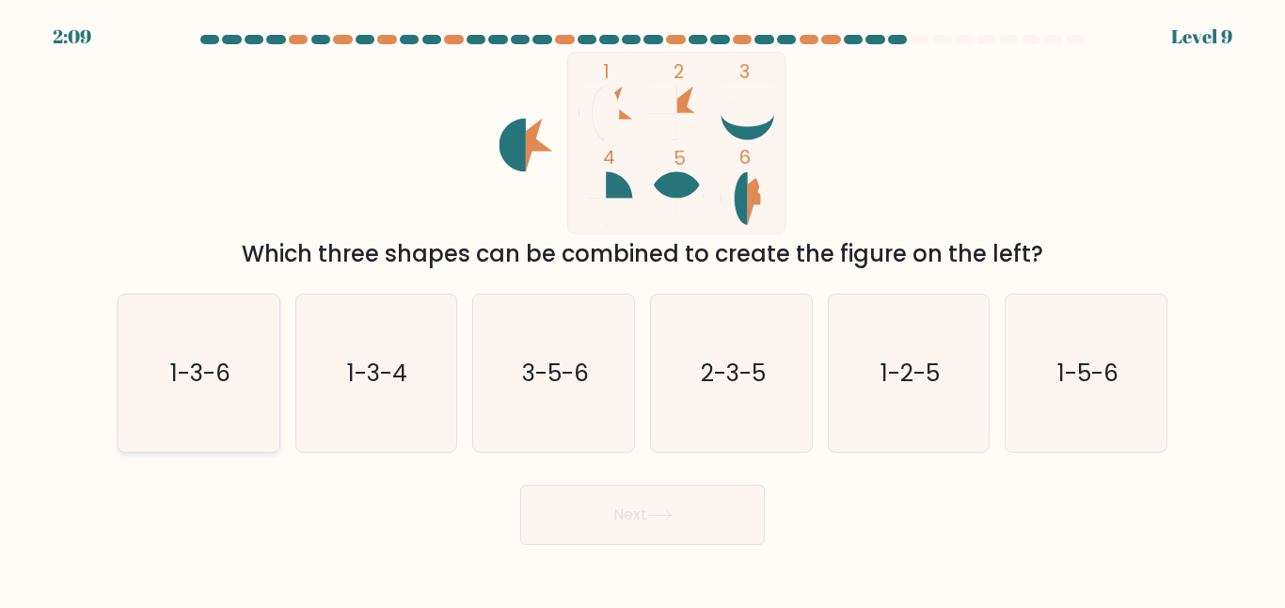
click at [190, 379] on text "1-3-6" at bounding box center [200, 373] width 60 height 33
click at [642, 309] on input "a. 1-3-6" at bounding box center [642, 306] width 1 height 5
radio input "true"
click at [616, 531] on button "Next" at bounding box center [642, 514] width 245 height 60
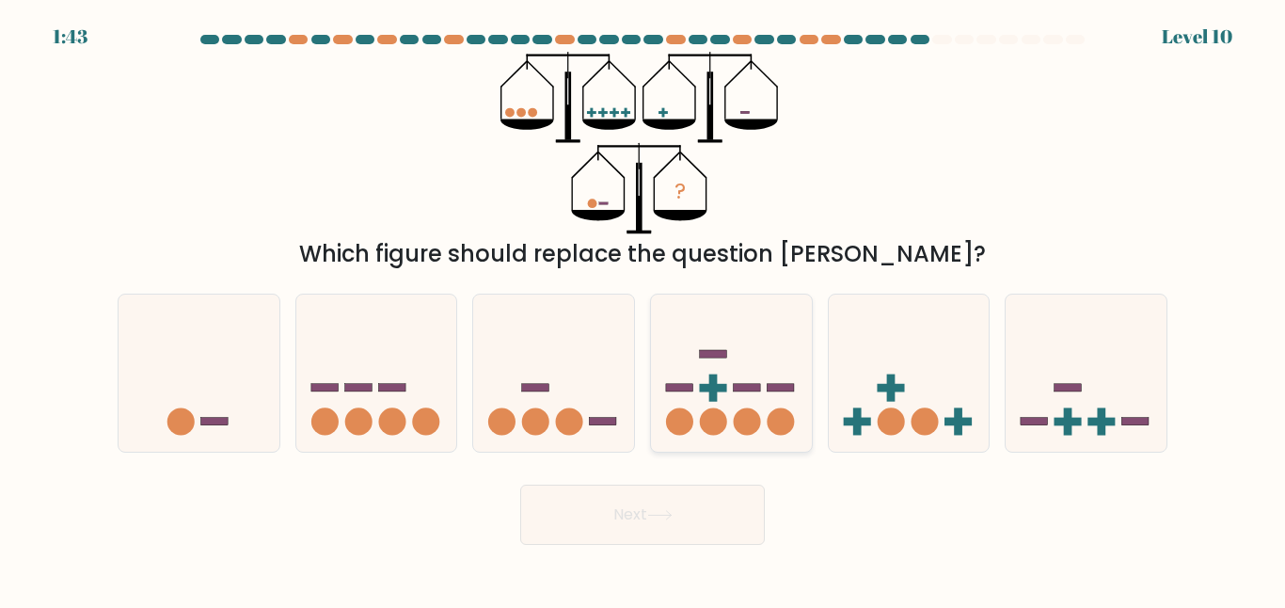
click at [735, 395] on icon at bounding box center [731, 373] width 161 height 133
click at [643, 309] on input "d." at bounding box center [642, 306] width 1 height 5
radio input "true"
click at [635, 475] on div "Next" at bounding box center [642, 510] width 1072 height 70
click at [626, 531] on button "Next" at bounding box center [642, 514] width 245 height 60
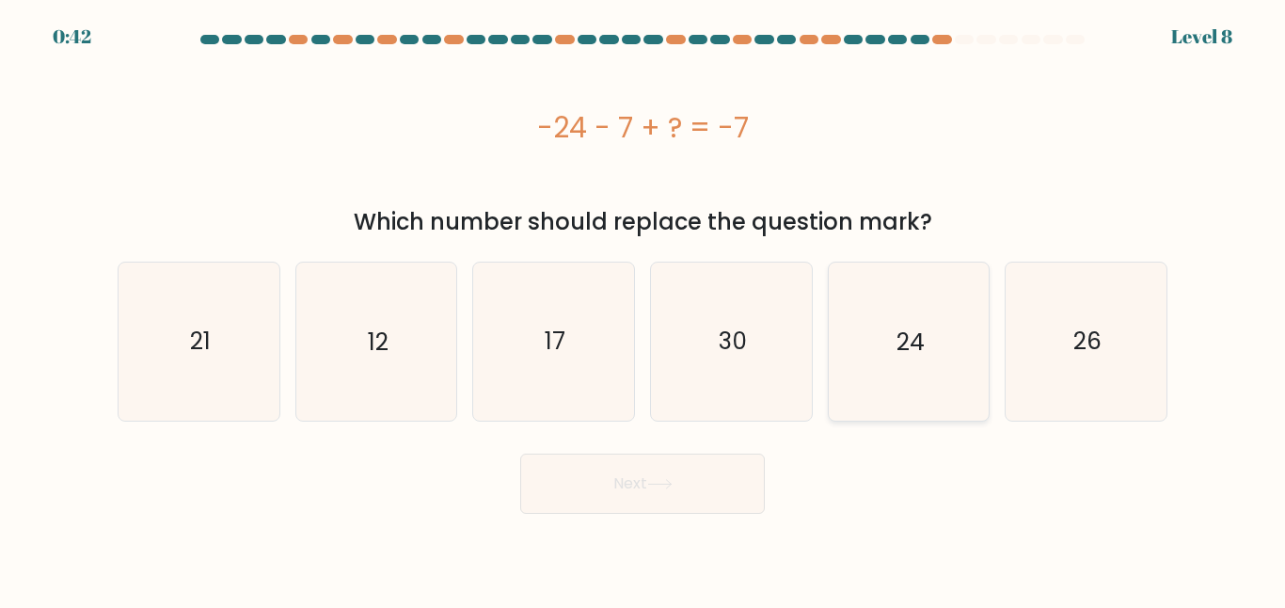
click at [867, 321] on icon "24" at bounding box center [908, 340] width 157 height 157
click at [643, 309] on input "e. 24" at bounding box center [642, 306] width 1 height 5
radio input "true"
click at [675, 472] on button "Next" at bounding box center [642, 483] width 245 height 60
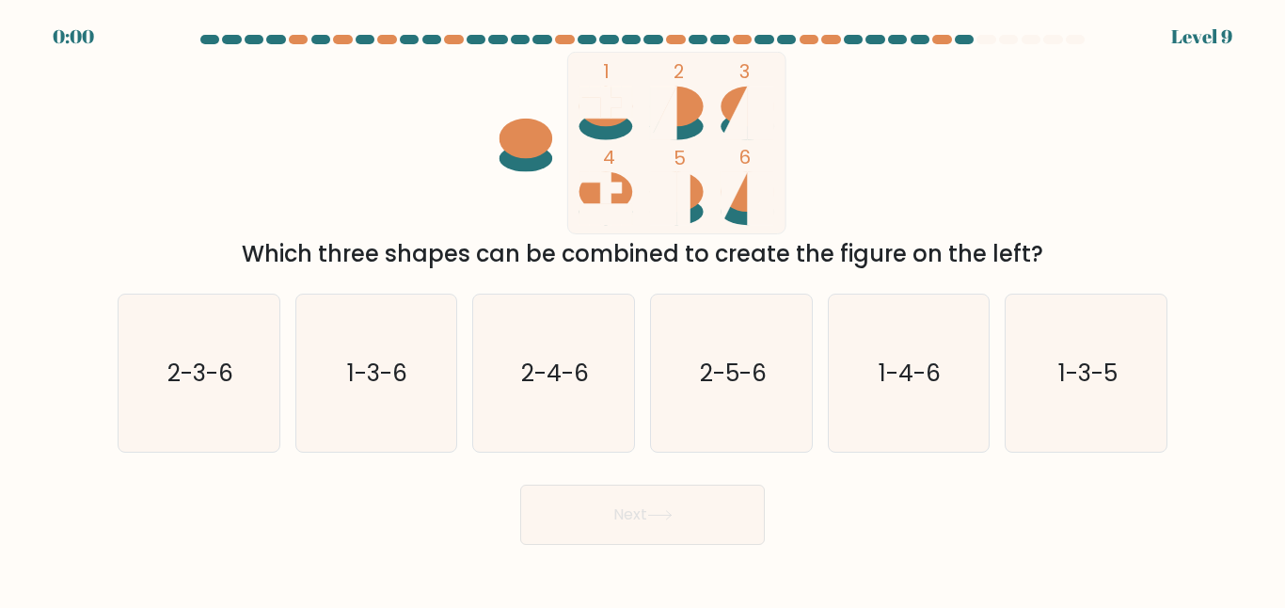
click at [283, 361] on div "a. 2-3-6" at bounding box center [199, 372] width 178 height 159
click at [553, 420] on icon "2-4-6" at bounding box center [553, 372] width 157 height 157
click at [642, 309] on input "c. 2-4-6" at bounding box center [642, 306] width 1 height 5
radio input "true"
click at [577, 541] on button "Next" at bounding box center [642, 514] width 245 height 60
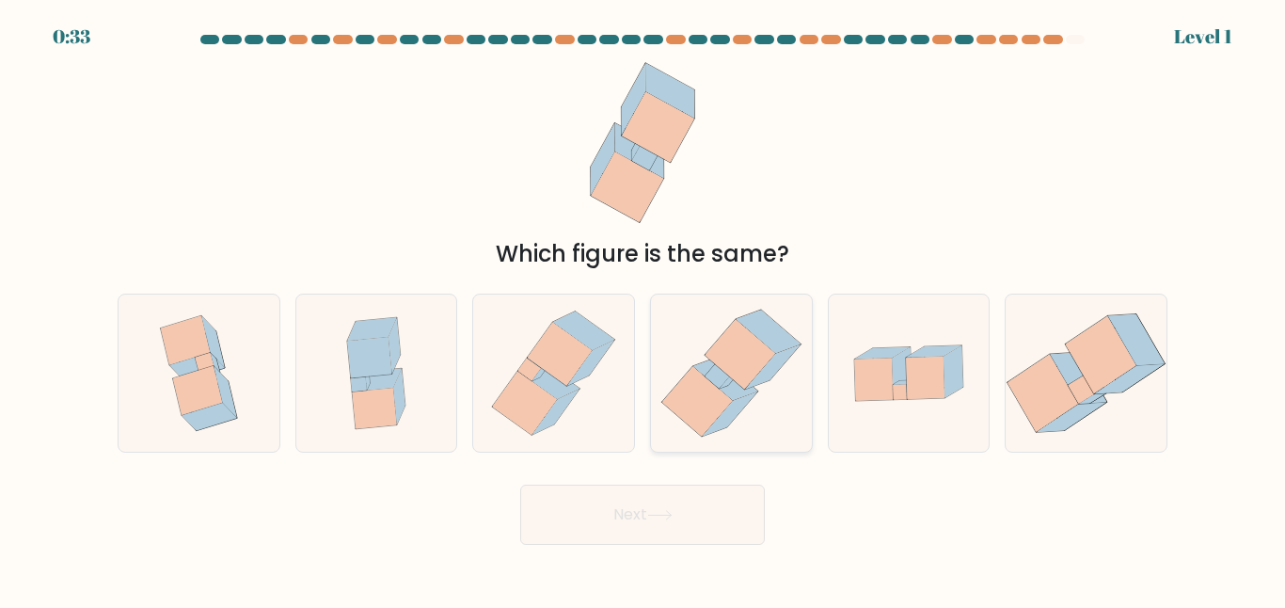
click at [746, 348] on icon at bounding box center [740, 354] width 71 height 70
click at [643, 309] on input "d." at bounding box center [642, 306] width 1 height 5
radio input "true"
click at [682, 509] on button "Next" at bounding box center [642, 514] width 245 height 60
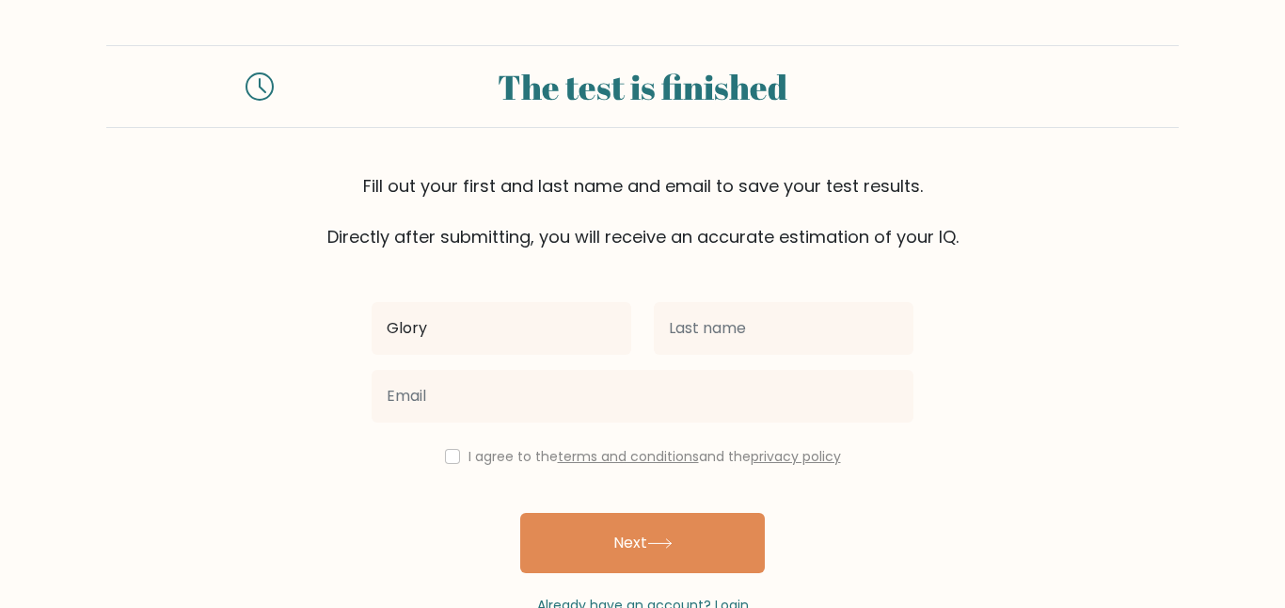
type input "Glory"
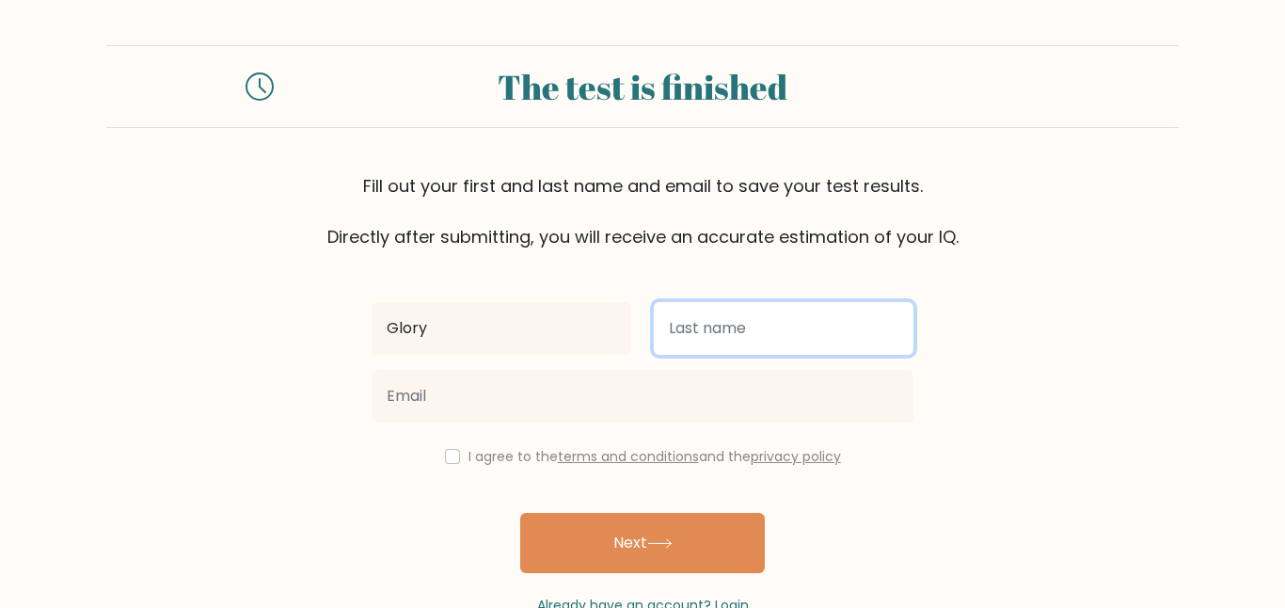
click at [721, 320] on input "text" at bounding box center [784, 328] width 260 height 53
type input "G"
type input "[DEMOGRAPHIC_DATA]"
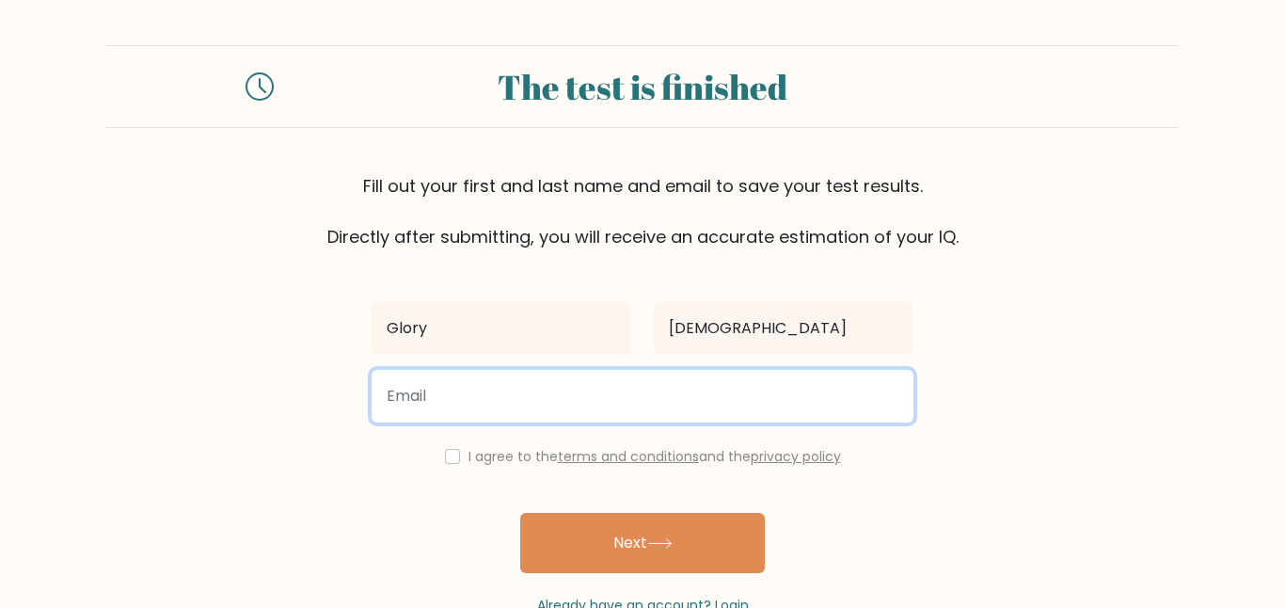
click at [660, 374] on input "email" at bounding box center [643, 396] width 542 height 53
type input "[EMAIL_ADDRESS][DOMAIN_NAME]"
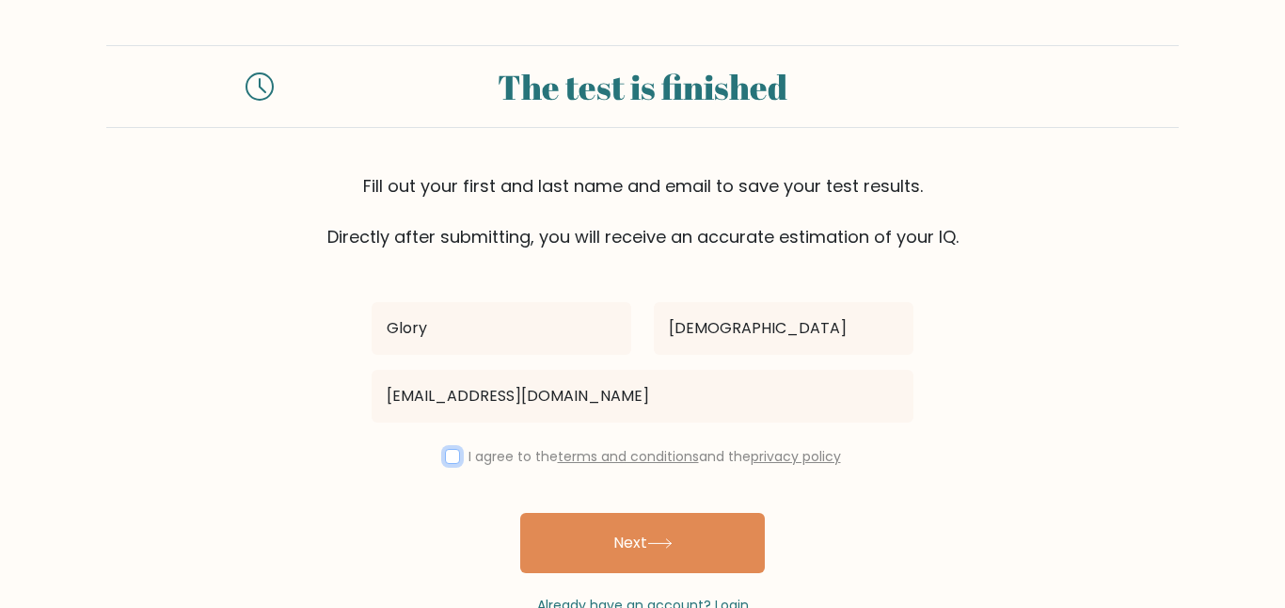
click at [449, 459] on input "checkbox" at bounding box center [452, 456] width 15 height 15
checkbox input "true"
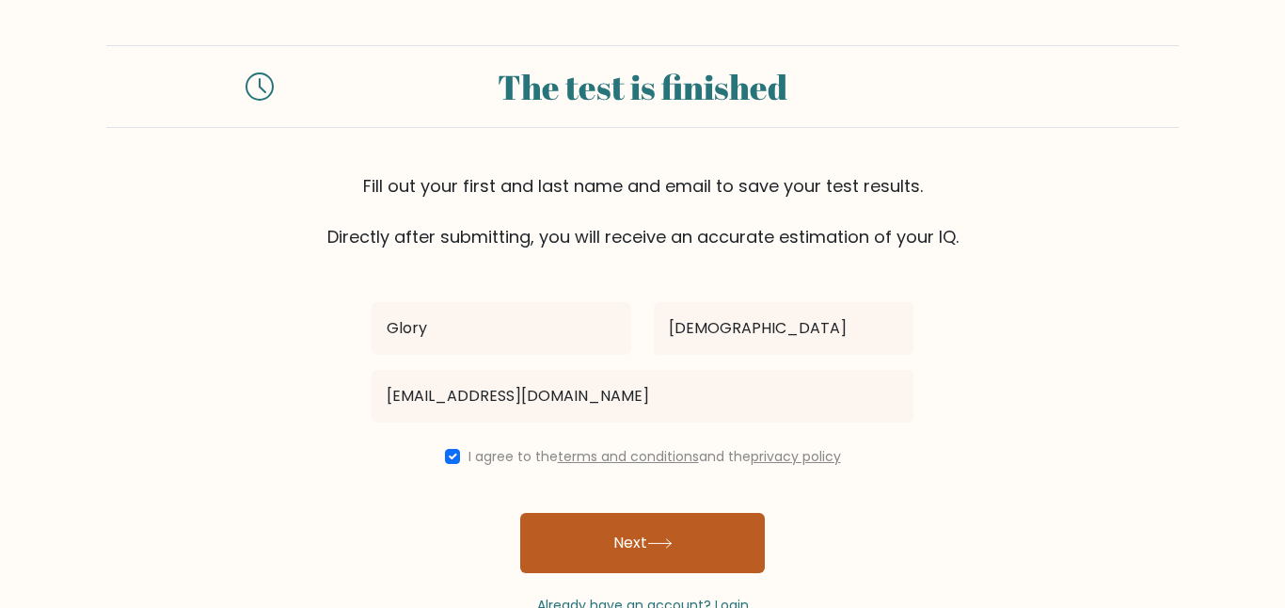
click at [537, 548] on button "Next" at bounding box center [642, 543] width 245 height 60
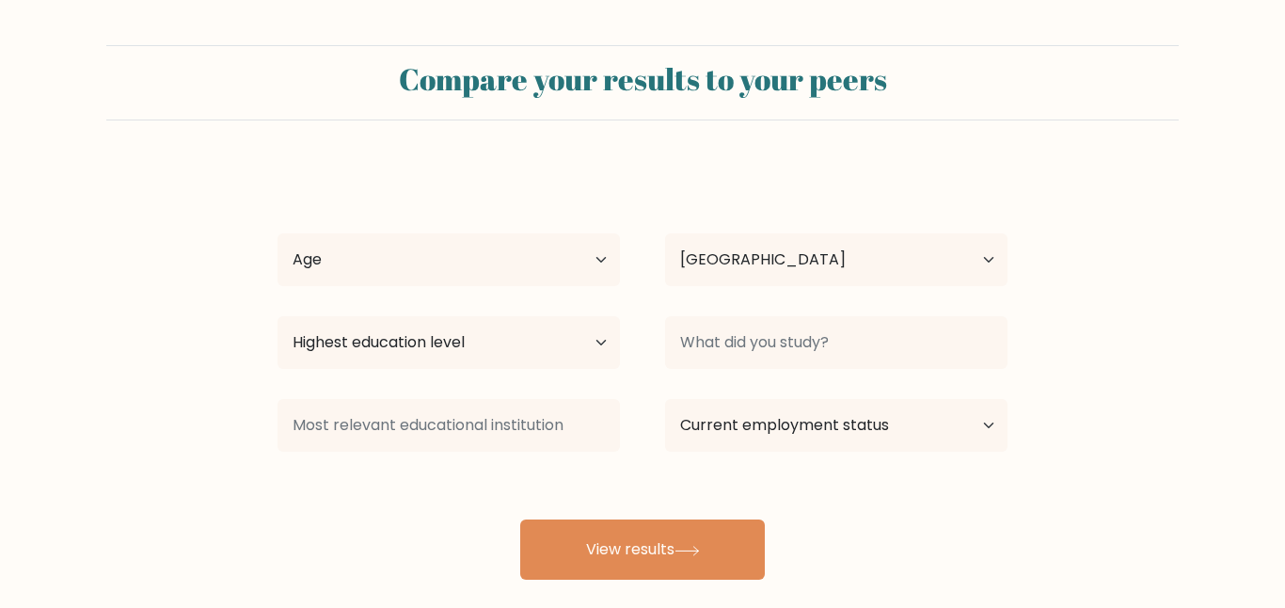
select select "CM"
